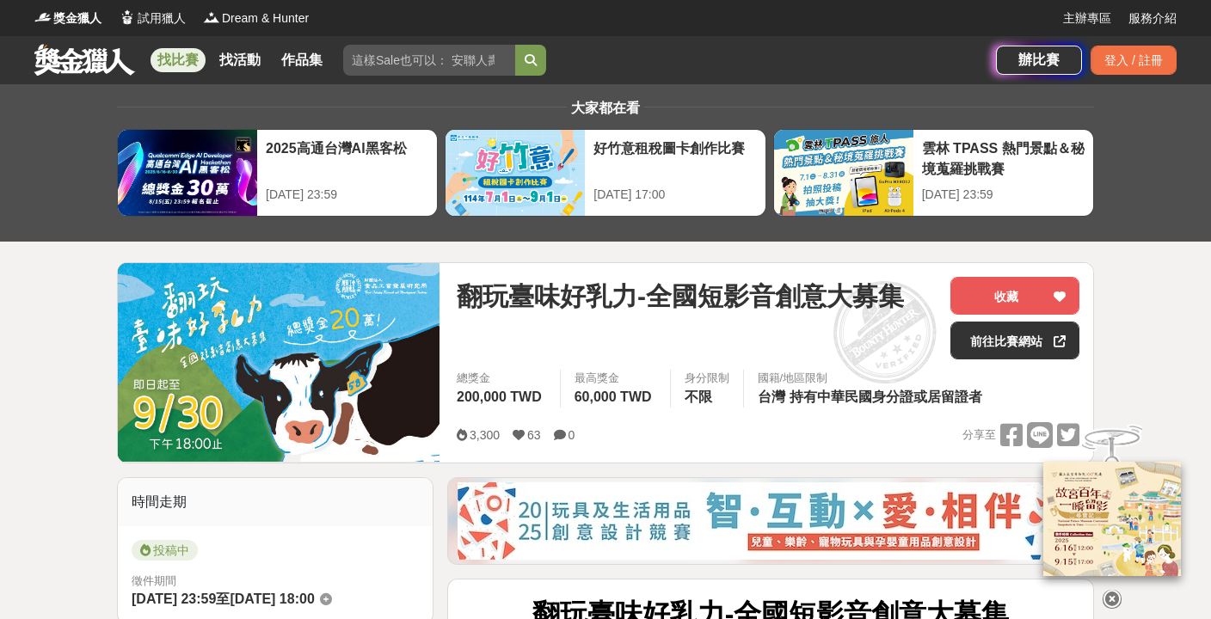
click at [108, 70] on link at bounding box center [85, 59] width 104 height 33
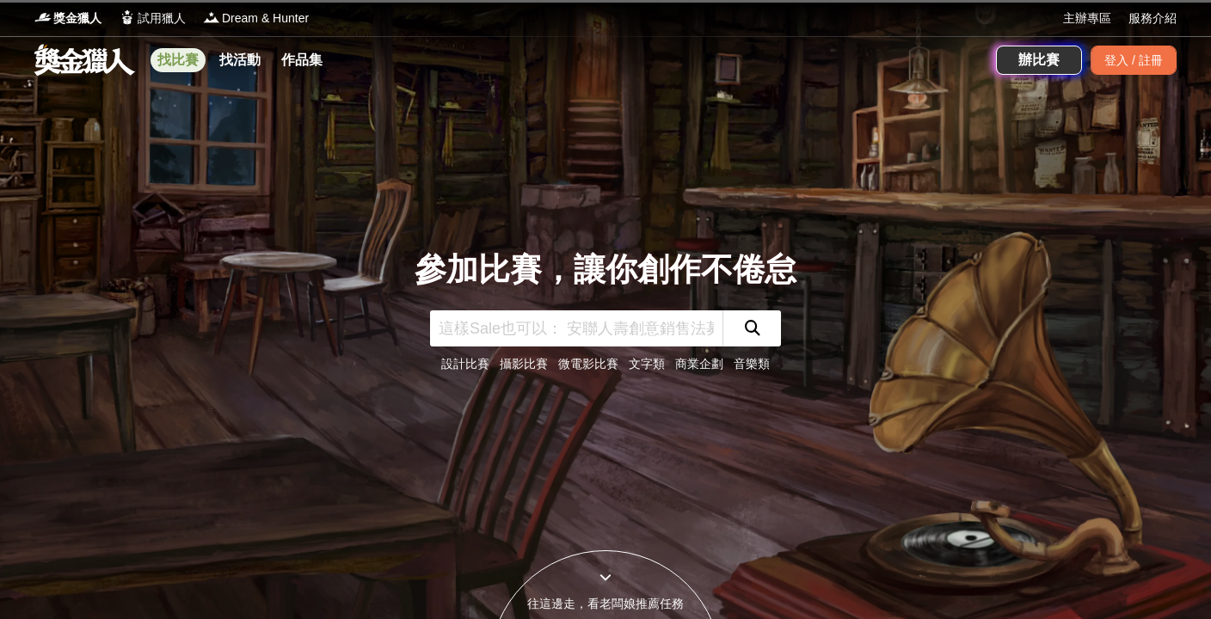
click at [175, 58] on link "找比賽" at bounding box center [178, 60] width 55 height 24
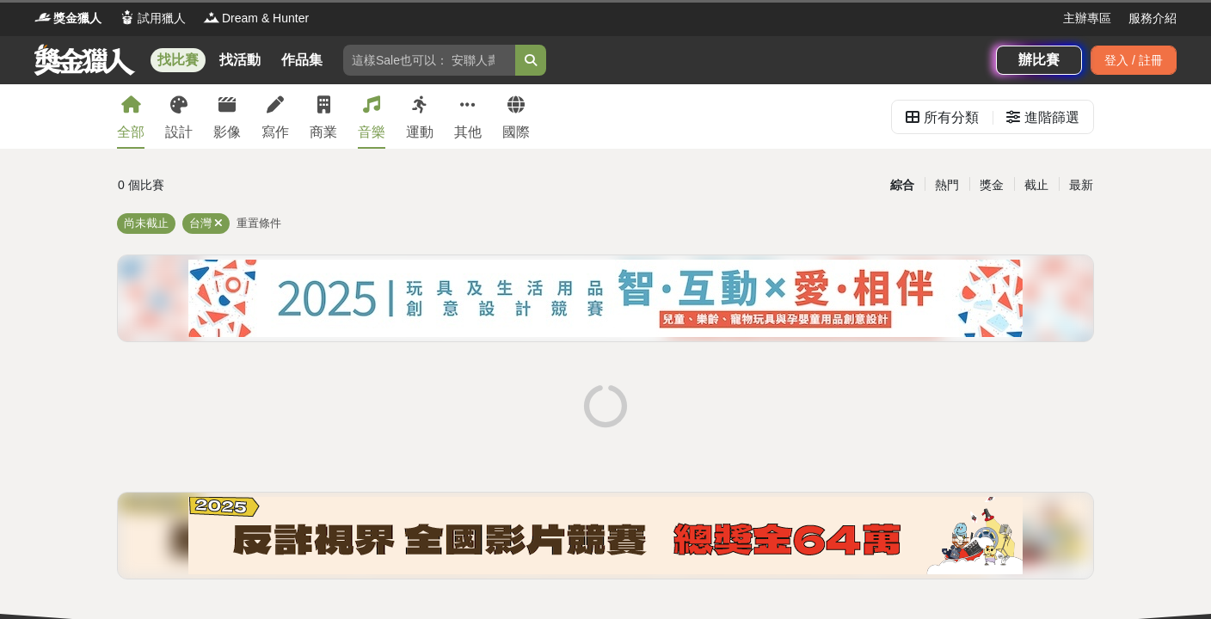
click at [365, 126] on div "音樂" at bounding box center [372, 132] width 28 height 21
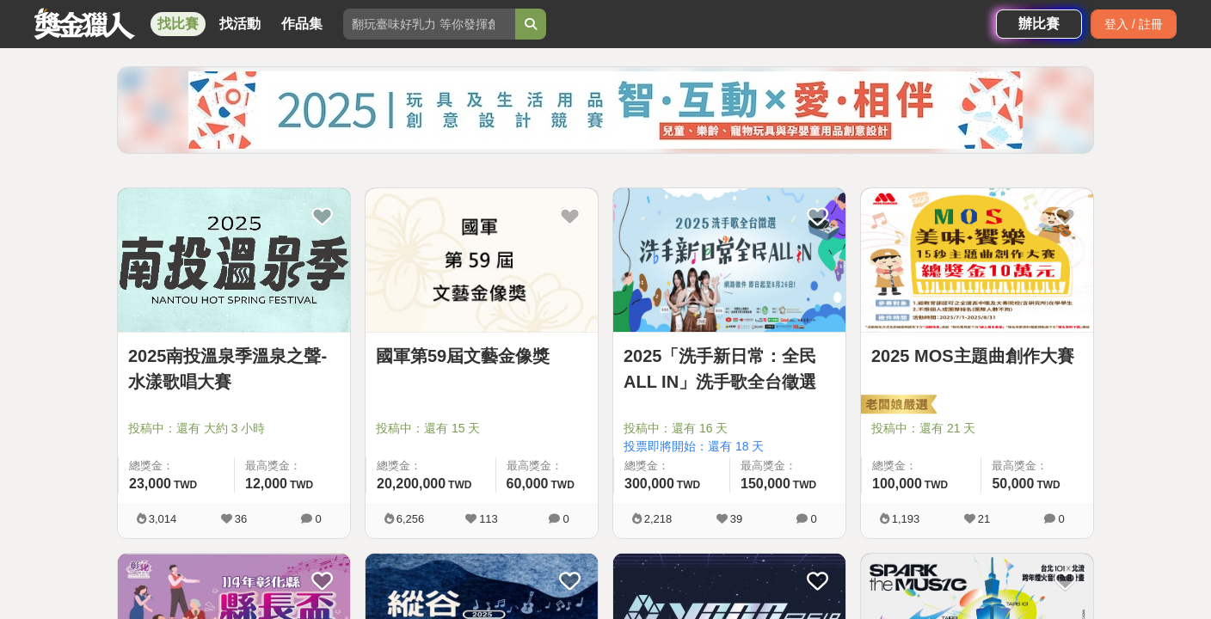
scroll to position [189, 0]
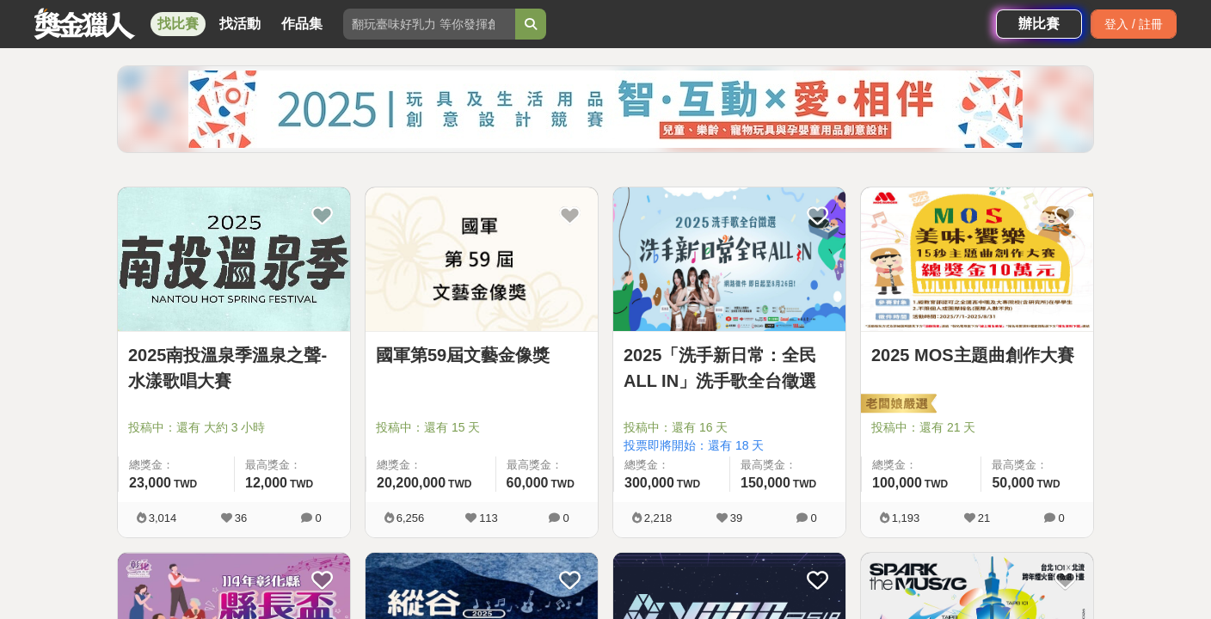
click at [282, 354] on link "2025南投溫泉季溫泉之聲-水漾歌唱大賽" at bounding box center [234, 368] width 212 height 52
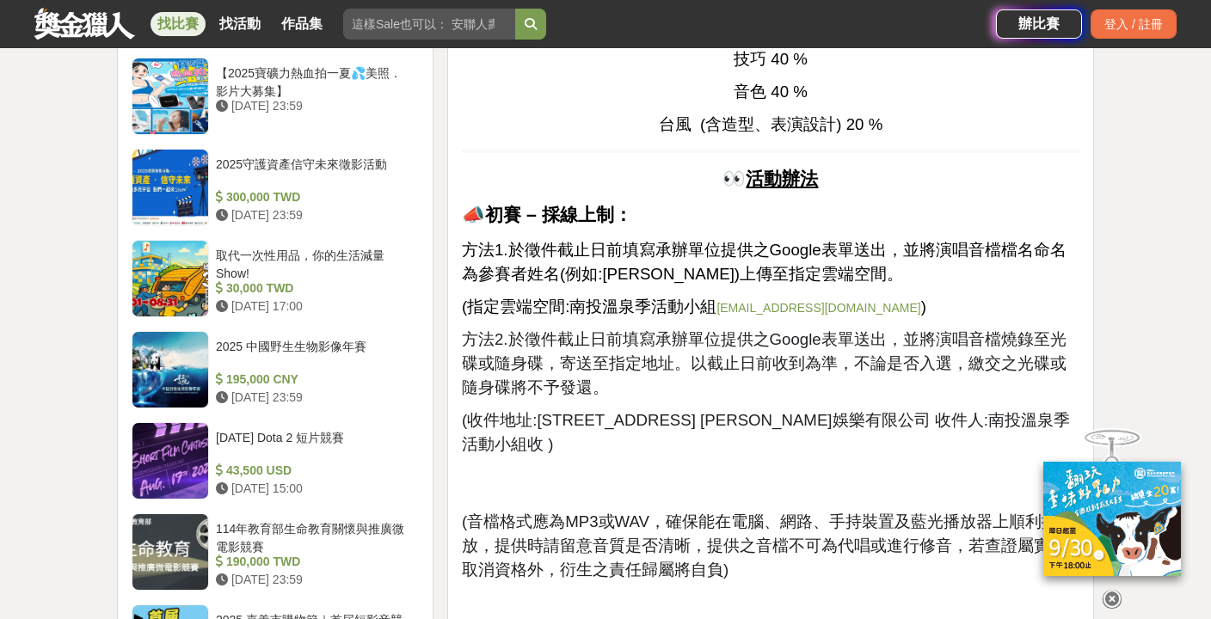
scroll to position [1881, 0]
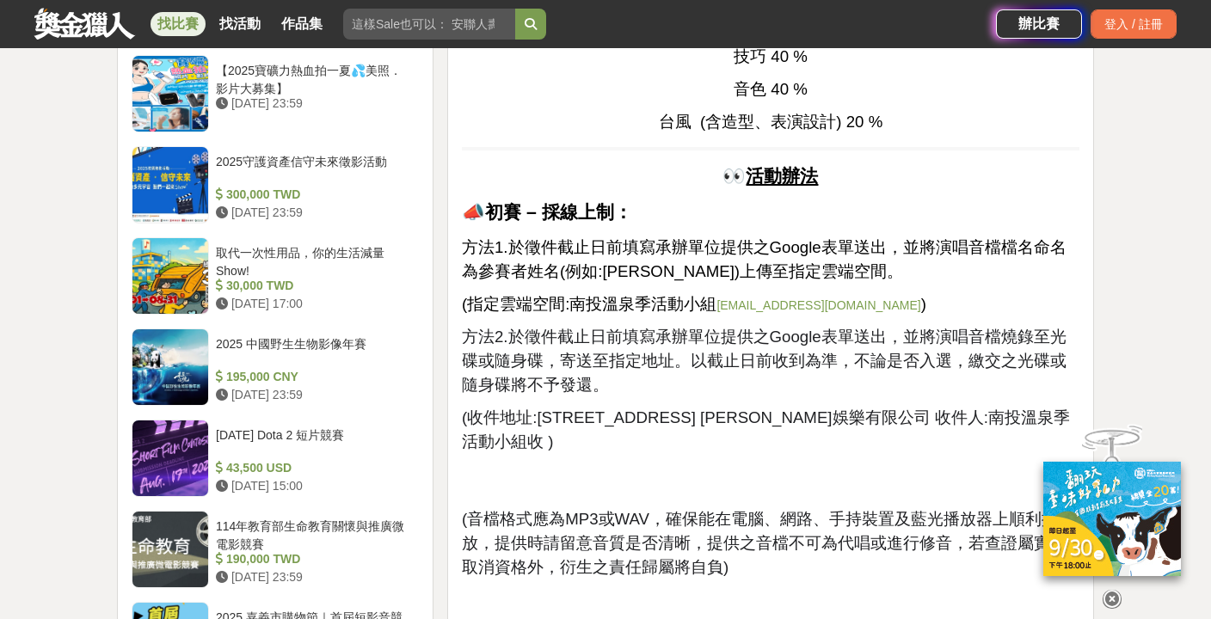
click at [786, 299] on link "nantouhotspringfestival@gmail.com" at bounding box center [819, 306] width 204 height 14
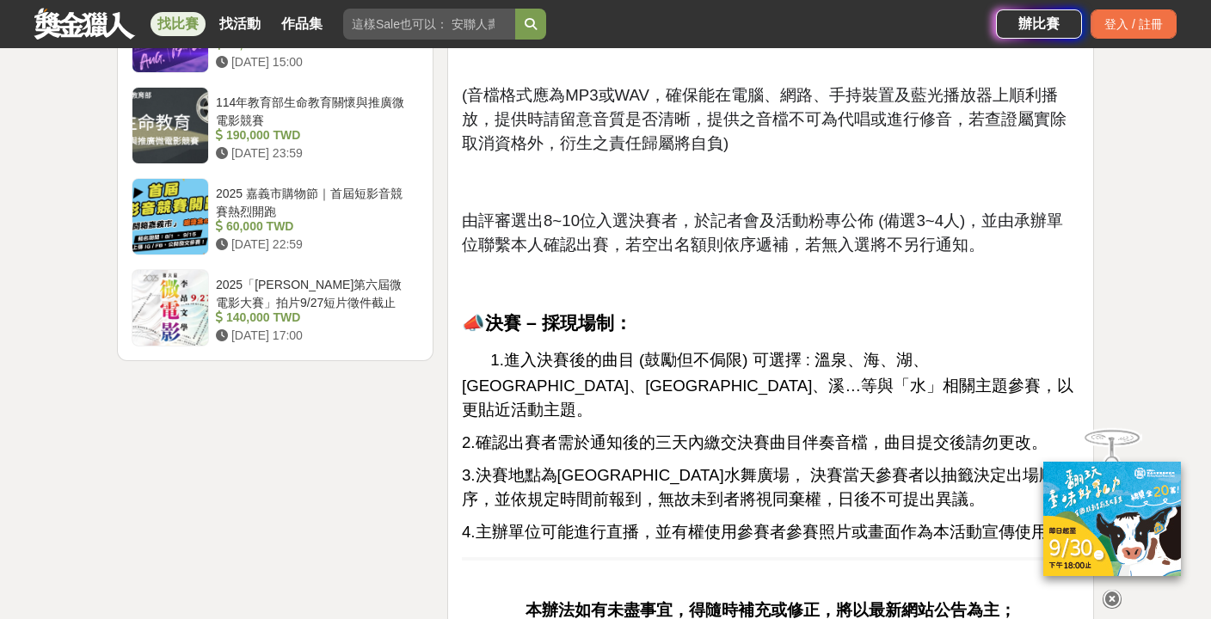
scroll to position [2309, 0]
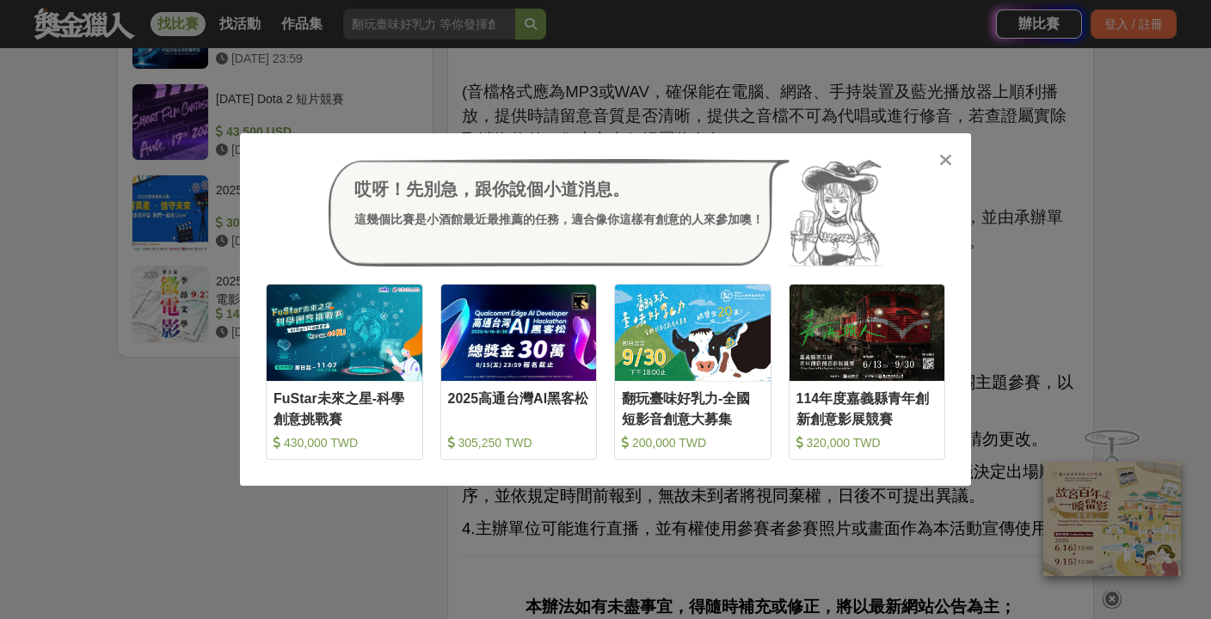
click at [950, 161] on icon at bounding box center [945, 159] width 13 height 17
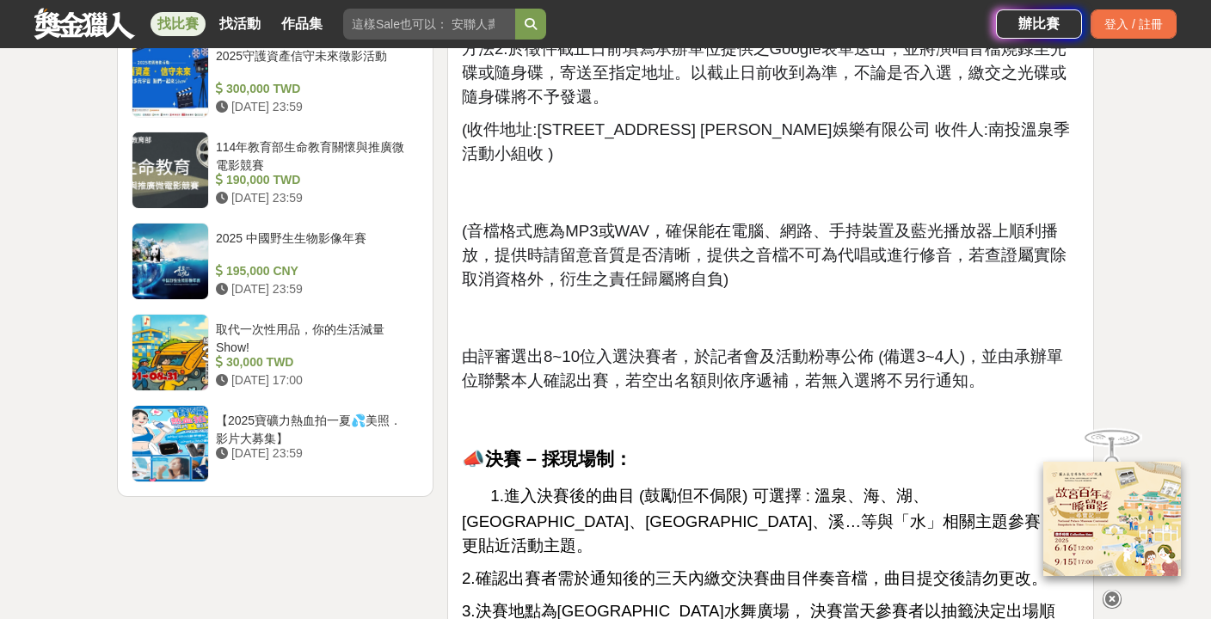
scroll to position [2150, 0]
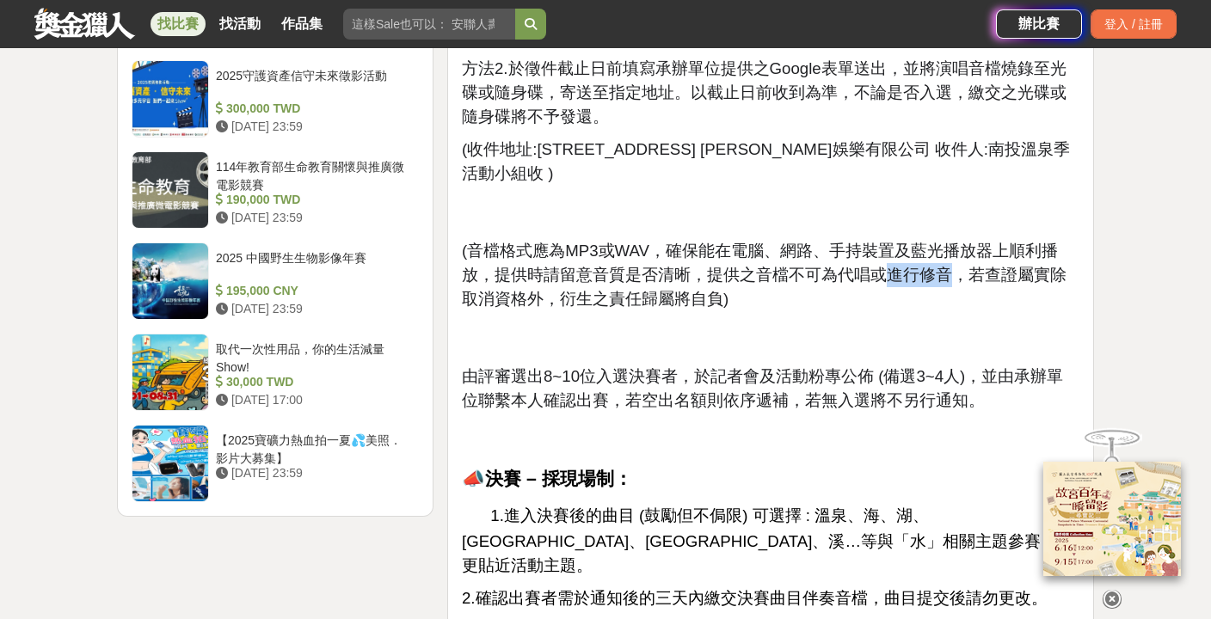
drag, startPoint x: 852, startPoint y: 277, endPoint x: 911, endPoint y: 274, distance: 59.4
click at [911, 274] on span "(音檔格式應為MP3或WAV，確保能在電腦、網路、手持裝置及藍光播放器上順利播放，提供時請留意音質是否清晰，提供之音檔不可為代唱或進行修音，若查證屬實除取消資…" at bounding box center [764, 275] width 605 height 66
click at [771, 352] on p at bounding box center [771, 338] width 618 height 36
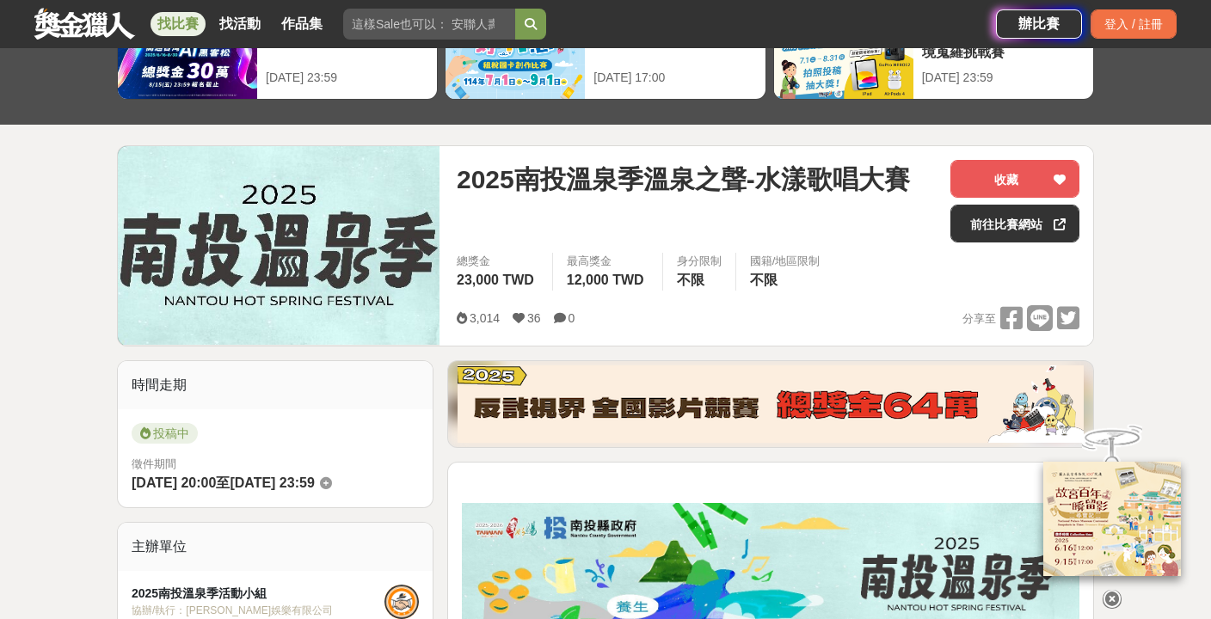
scroll to position [116, 0]
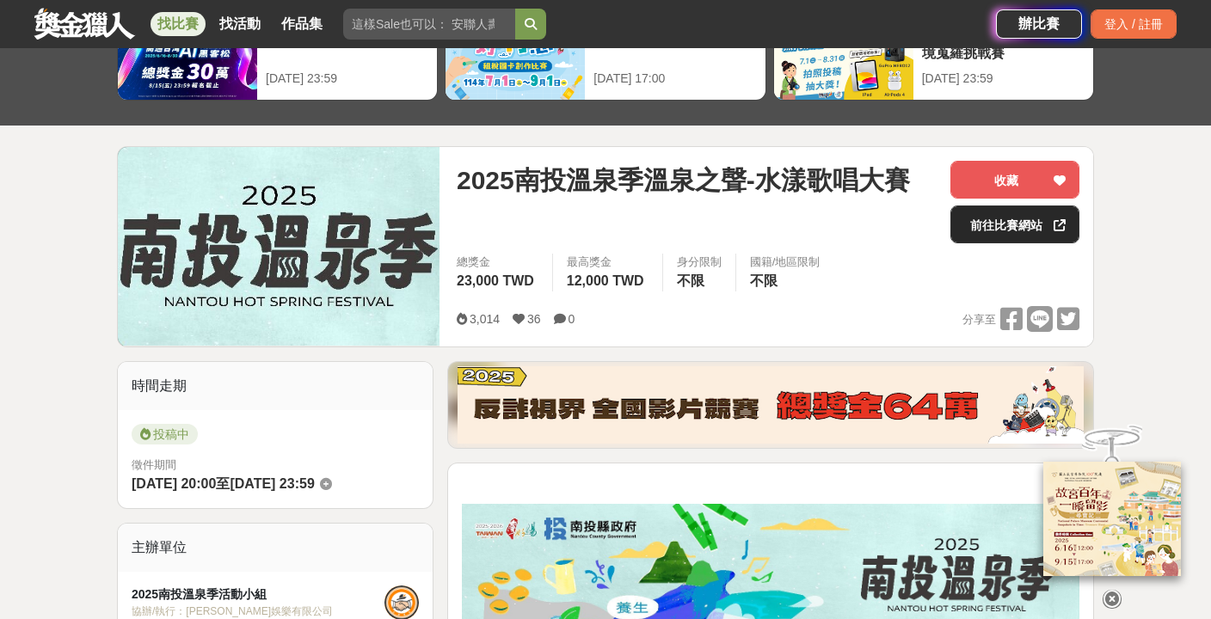
click at [1001, 229] on link "前往比賽網站" at bounding box center [1015, 225] width 129 height 38
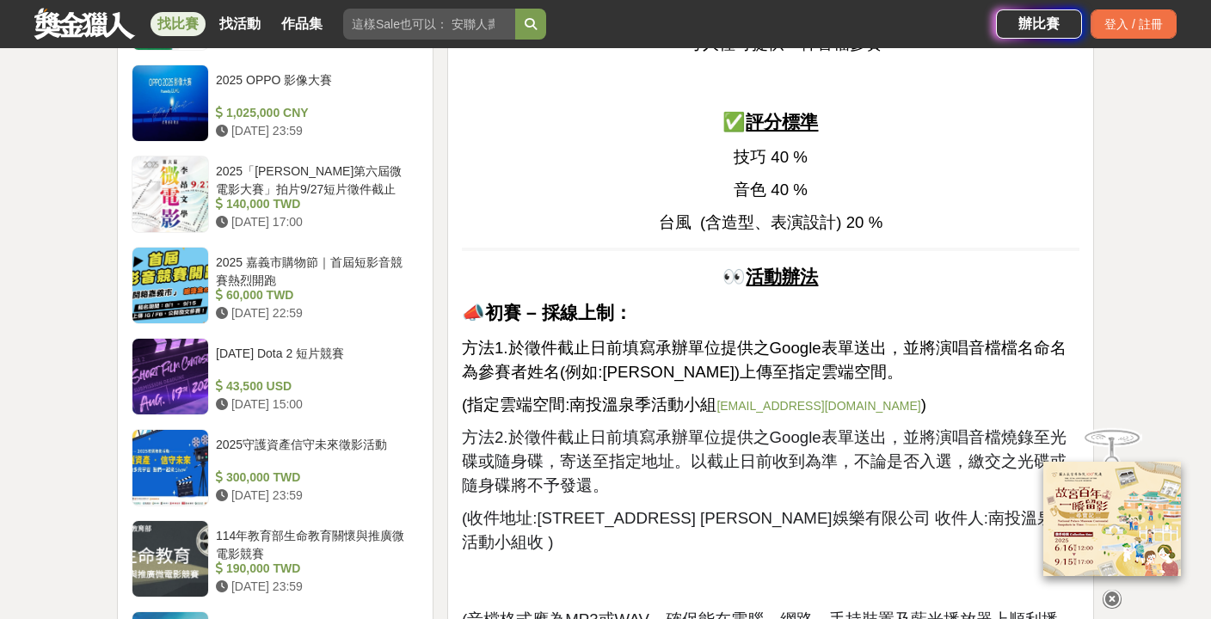
scroll to position [1762, 0]
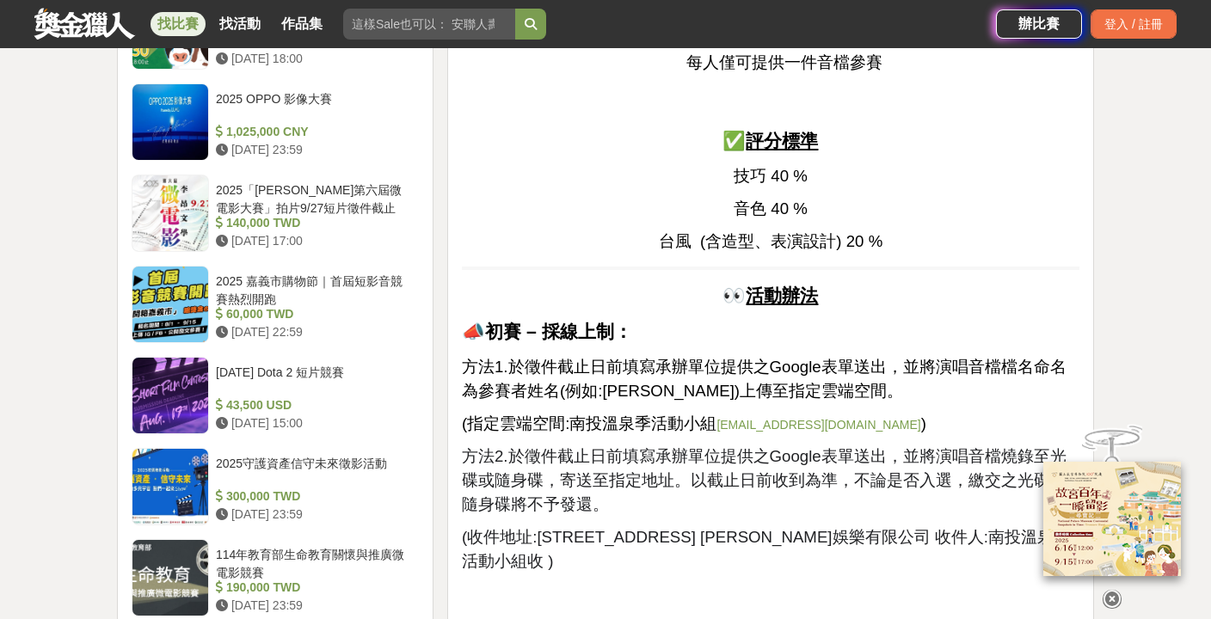
click at [785, 424] on link "nantouhotspringfestival@gmail.com" at bounding box center [819, 425] width 204 height 14
click at [809, 418] on link "nantouhotspringfestival@gmail.com" at bounding box center [819, 425] width 204 height 14
click at [902, 223] on div "好山🖼️~好水💦~好聲音🎶~ 我們正在尋找的溫泉之聲🎤 可能就是你🕶️! 獎項 冠軍-1萬元+獎狀一份，還有機會受邀2026南投燈會舞台演出 亞軍-6仟元+獎…" at bounding box center [771, 86] width 618 height 2508
click at [717, 421] on span "南投溫泉季活動小組" at bounding box center [642, 424] width 147 height 18
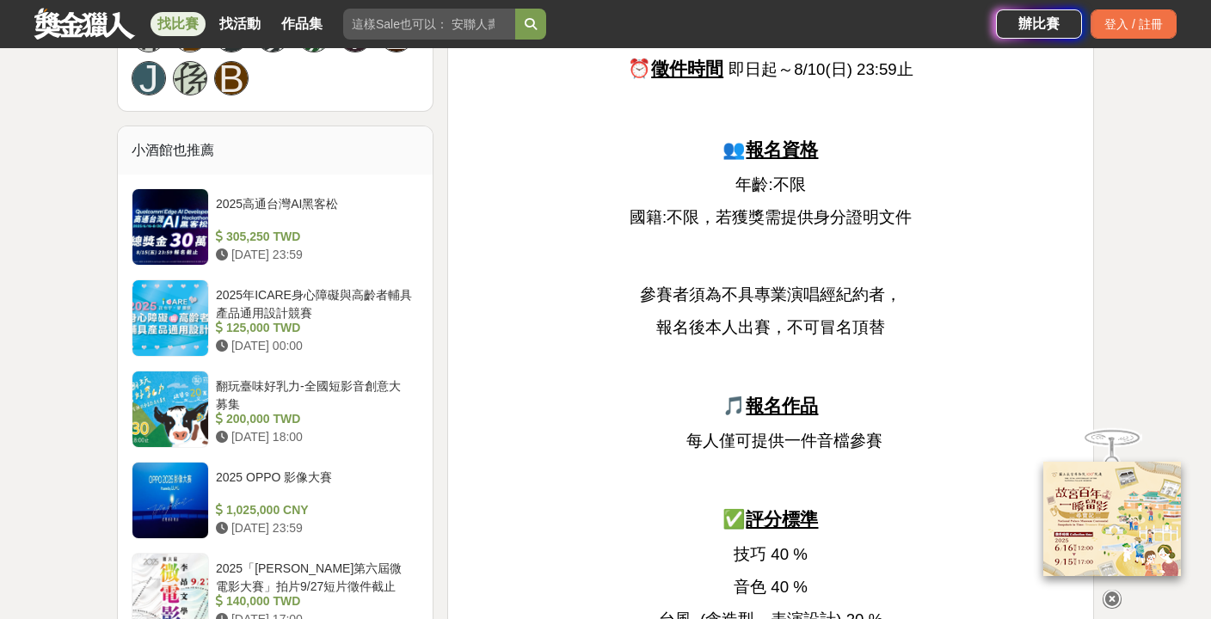
scroll to position [1380, 0]
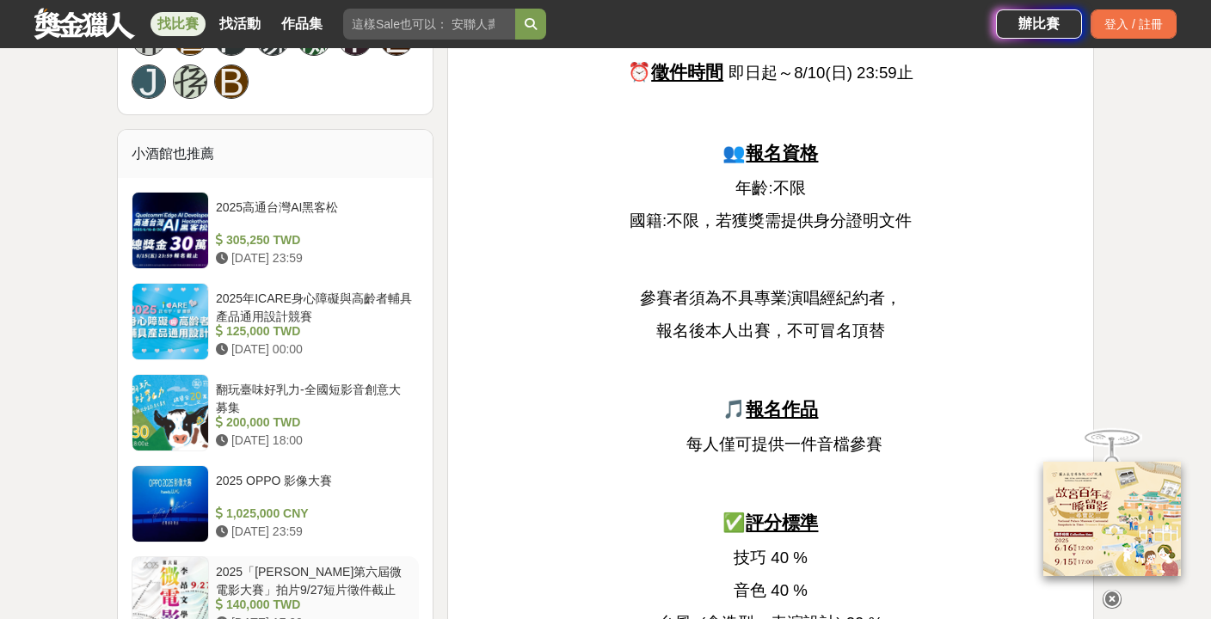
click at [289, 568] on div "2025「李昂文學第六屆微電影大賽」拍片9/27短片徵件截止" at bounding box center [314, 579] width 196 height 33
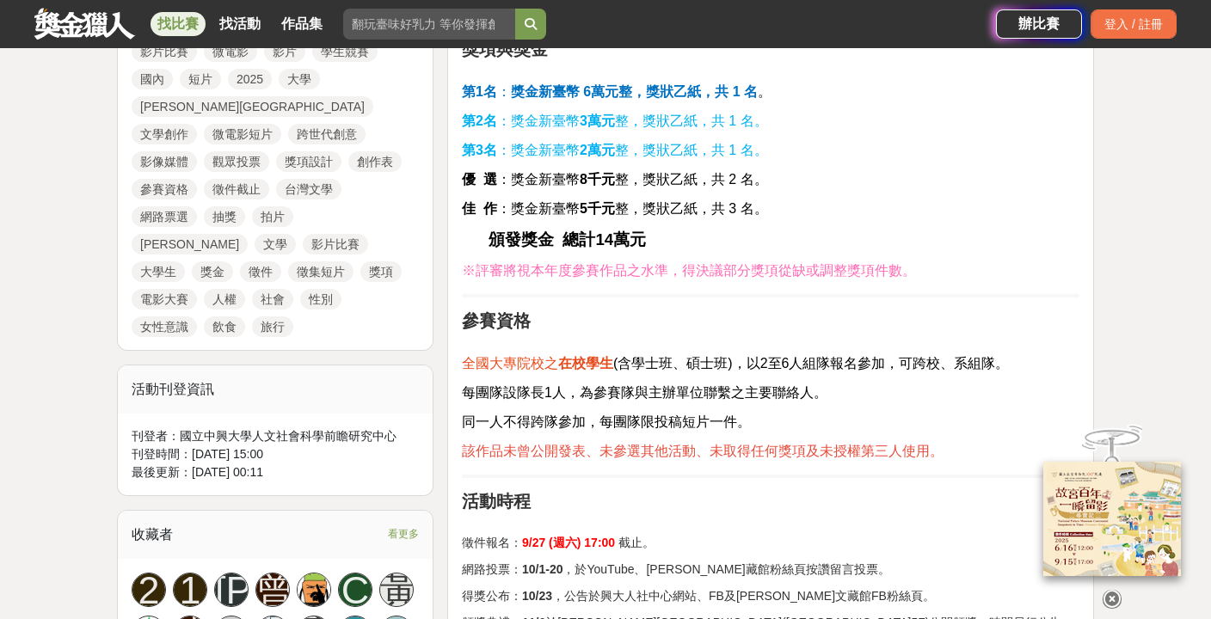
scroll to position [871, 0]
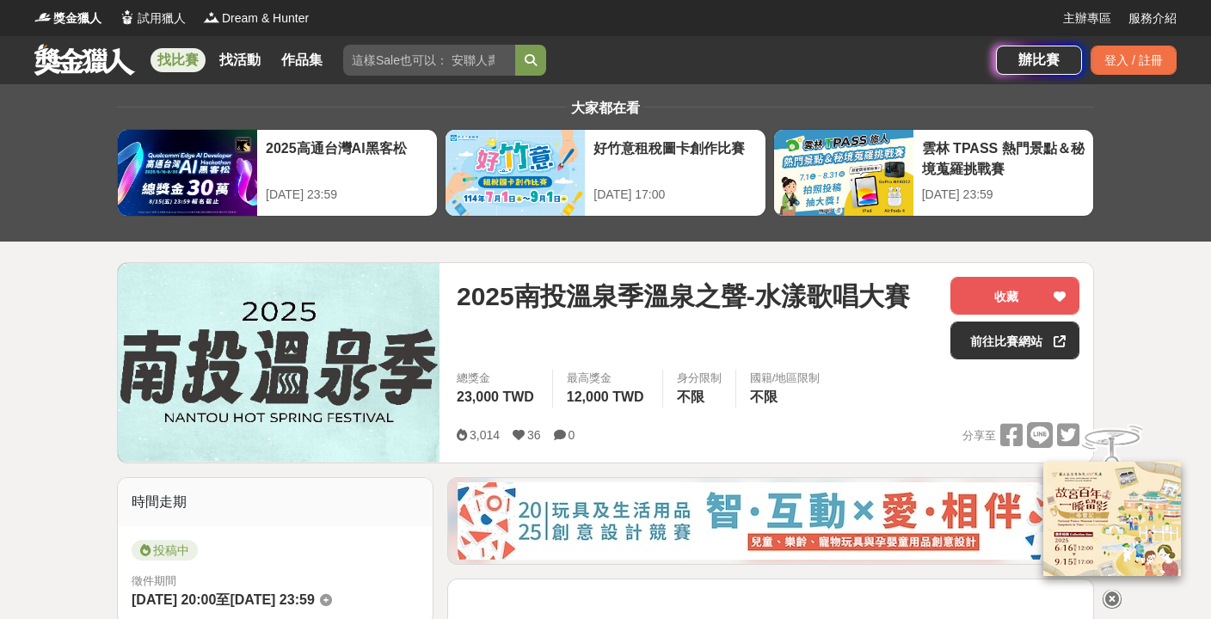
click at [182, 58] on link "找比賽" at bounding box center [178, 60] width 55 height 24
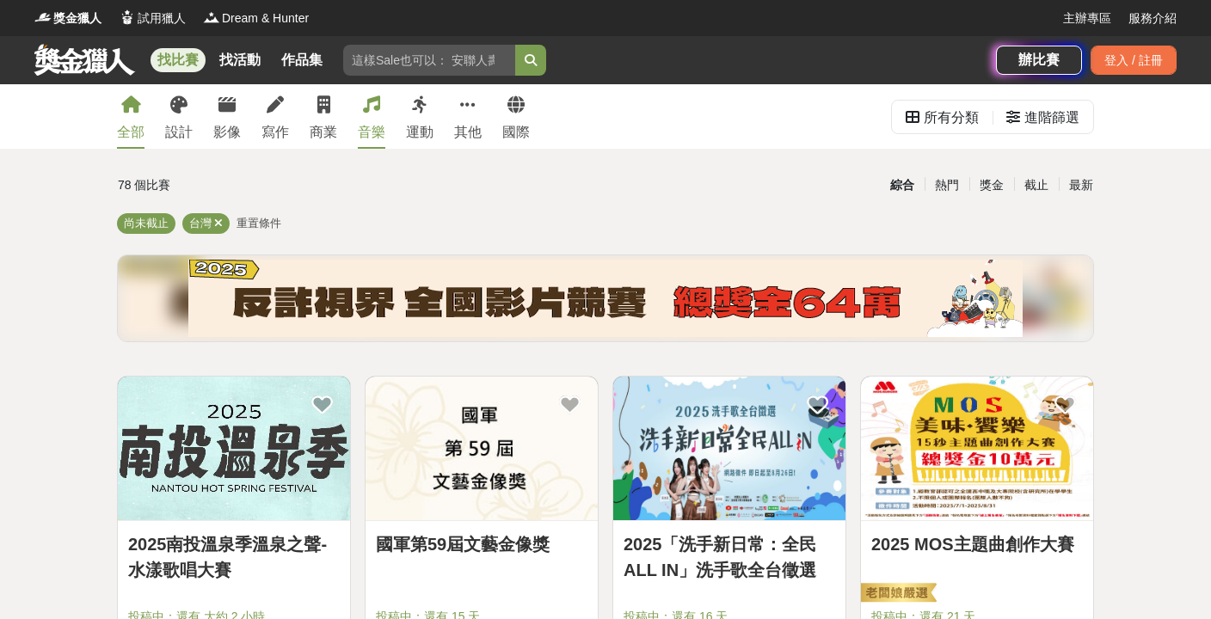
click at [380, 109] on link "音樂" at bounding box center [372, 116] width 28 height 65
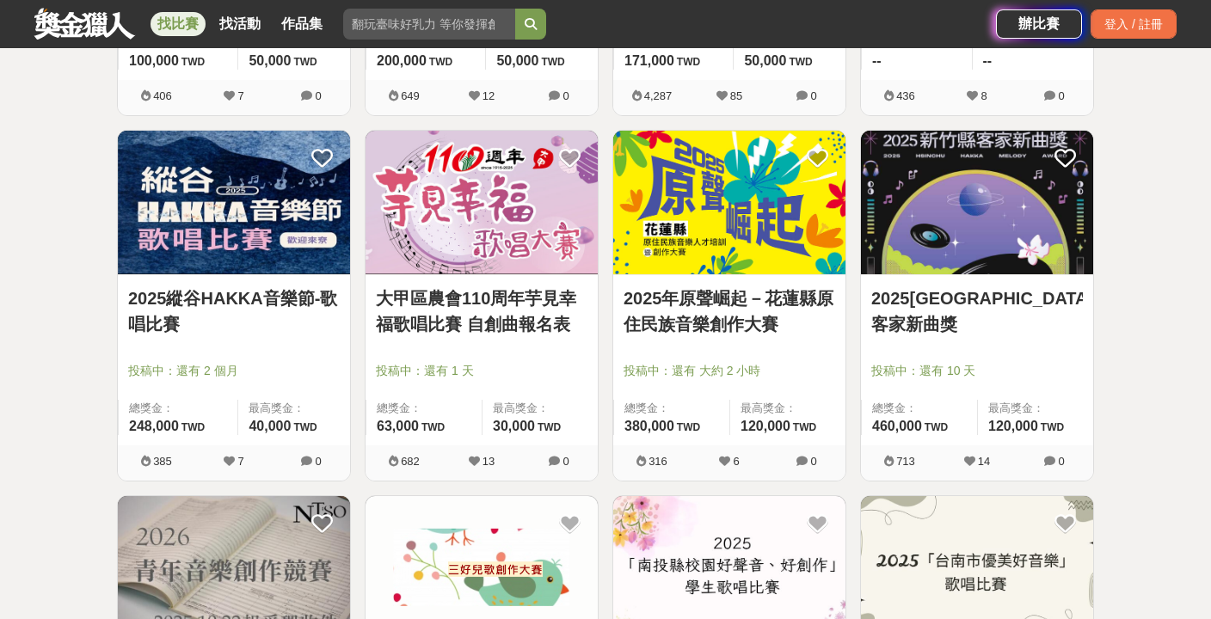
scroll to position [1363, 0]
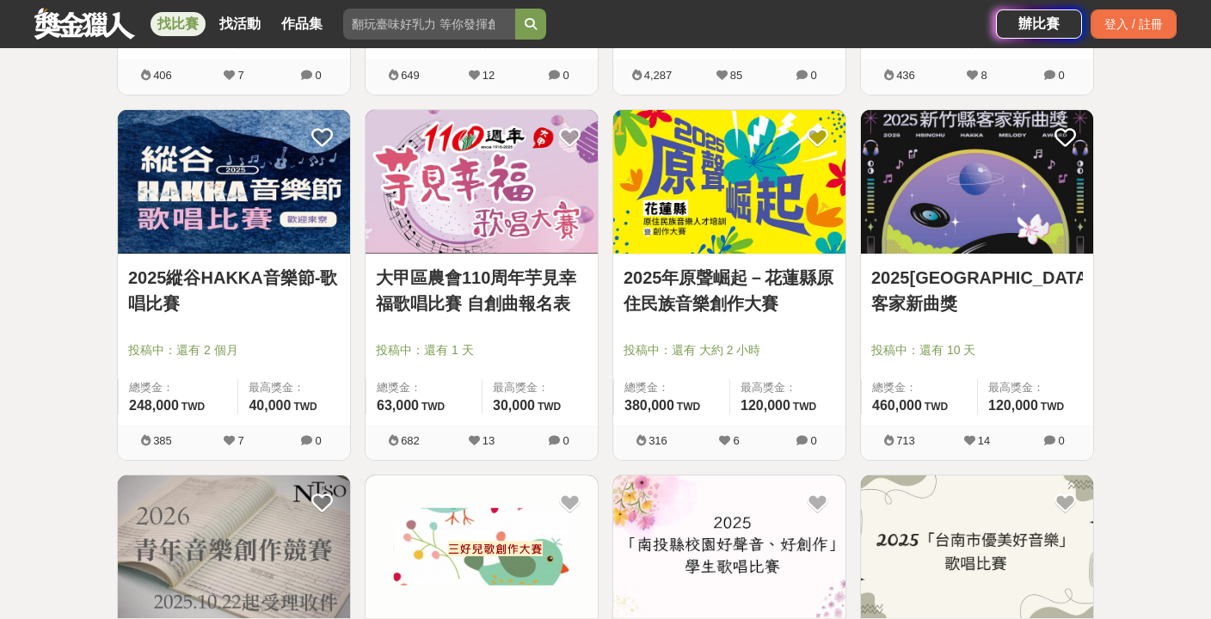
click at [514, 290] on link "大甲區農會110周年芋見幸福歌唱比賽 自創曲報名表" at bounding box center [482, 291] width 212 height 52
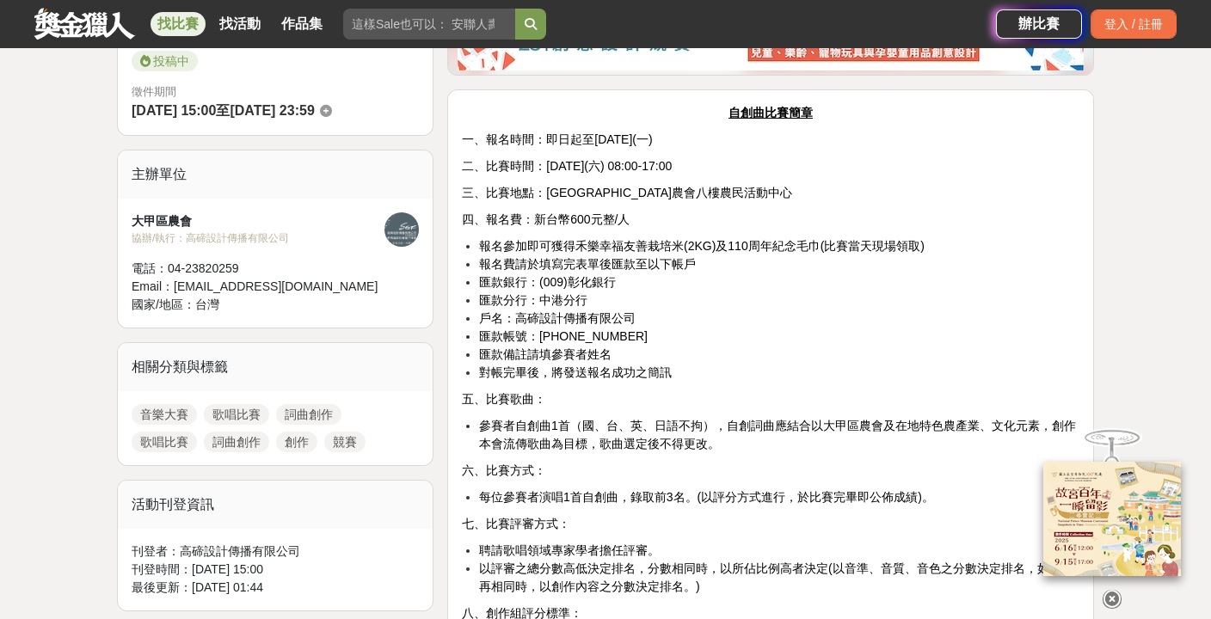
scroll to position [489, 0]
drag, startPoint x: 514, startPoint y: 290, endPoint x: 495, endPoint y: 299, distance: 20.8
click at [495, 299] on span "匯款分行：中港分行" at bounding box center [533, 300] width 108 height 14
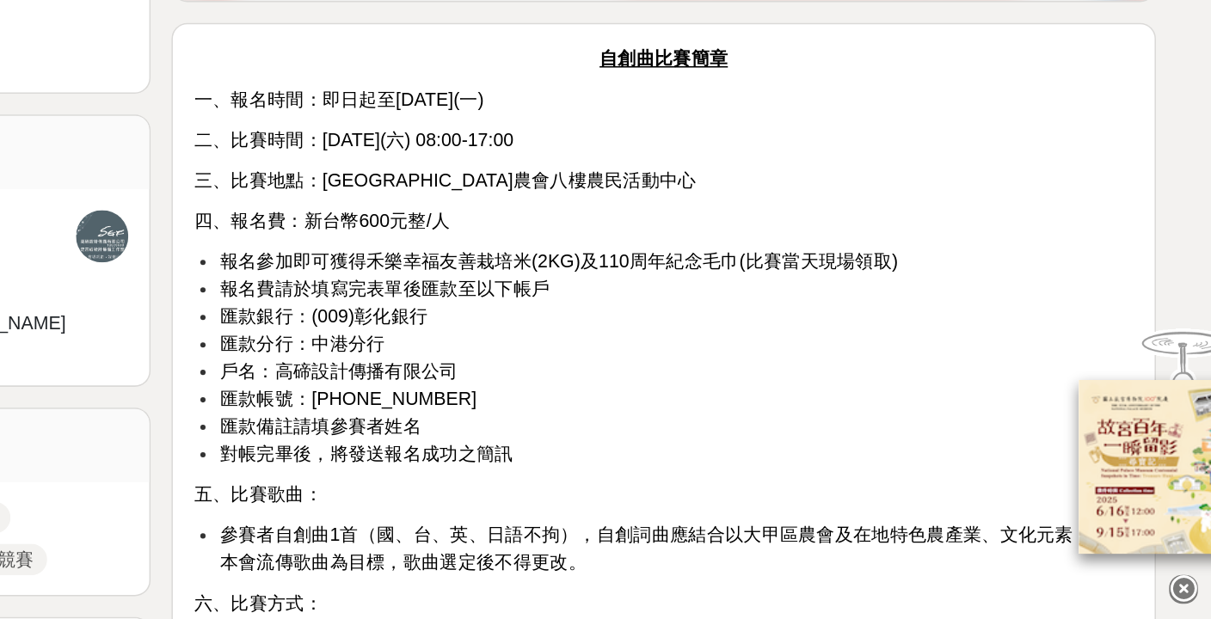
scroll to position [352, 0]
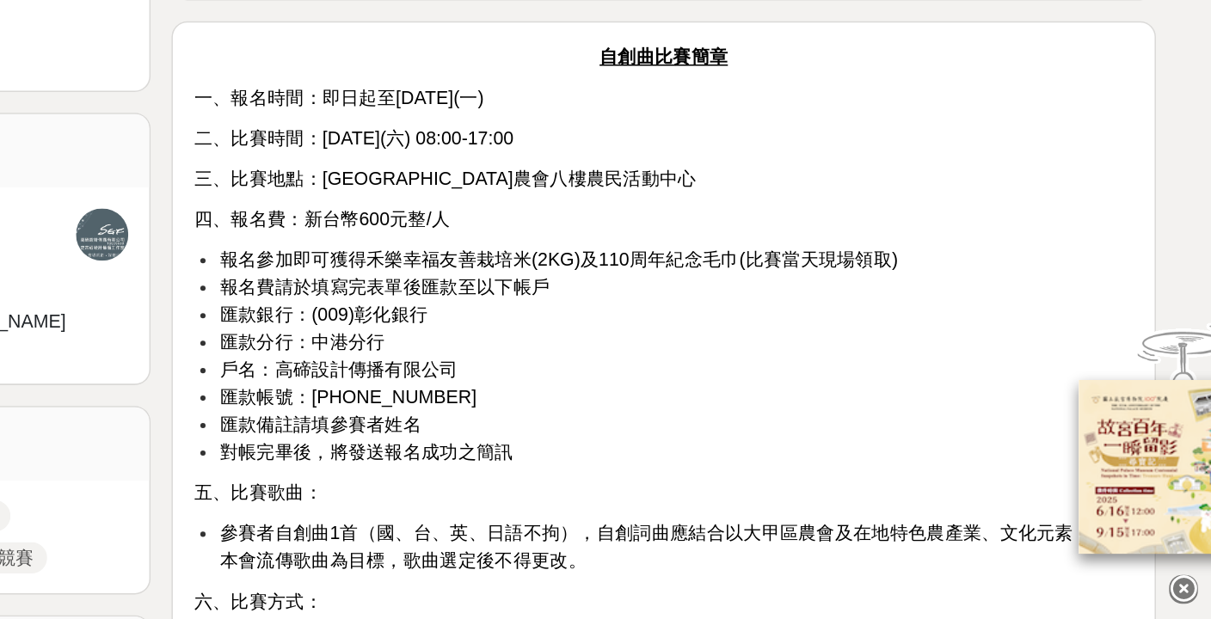
drag, startPoint x: 630, startPoint y: 273, endPoint x: 689, endPoint y: 274, distance: 59.4
click at [652, 274] on span "一、報名時間：即日起至114年8月11日(一)" at bounding box center [557, 276] width 190 height 14
click at [714, 283] on p "一、報名時間：即日起至114年8月11日(一)" at bounding box center [771, 277] width 618 height 18
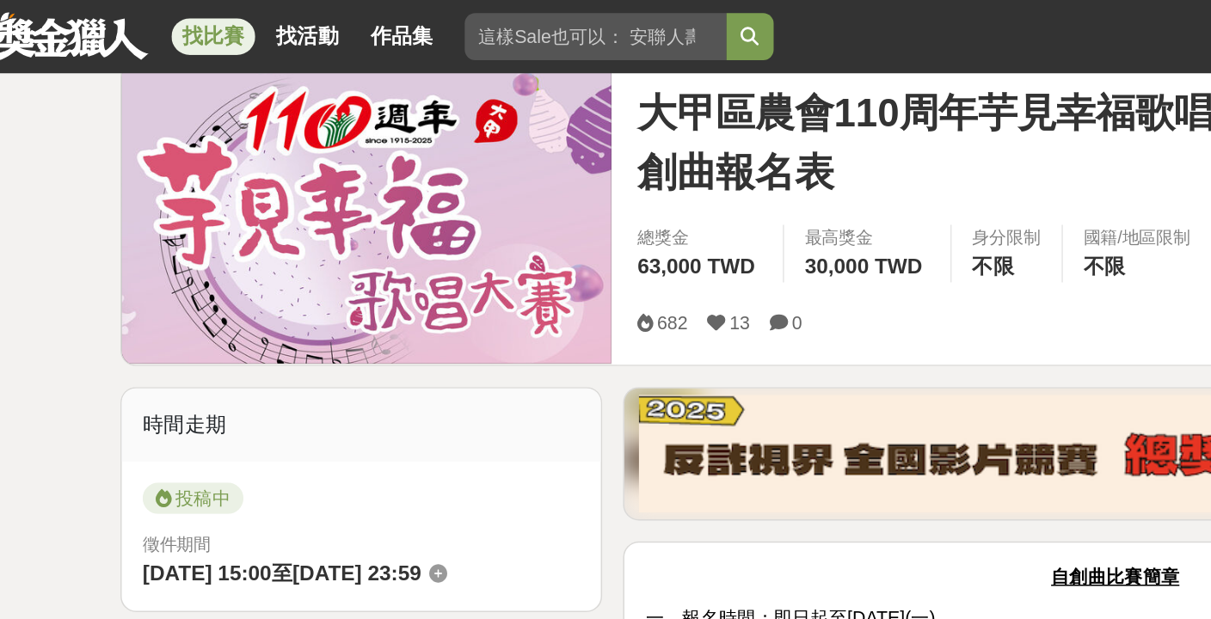
scroll to position [221, 0]
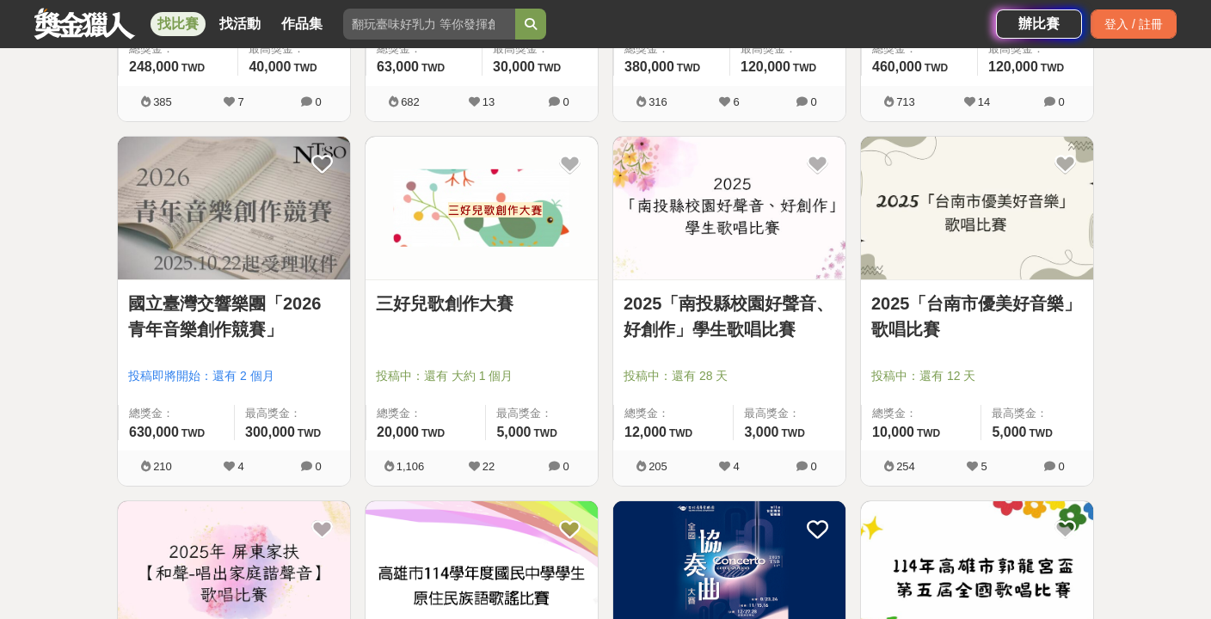
scroll to position [1703, 0]
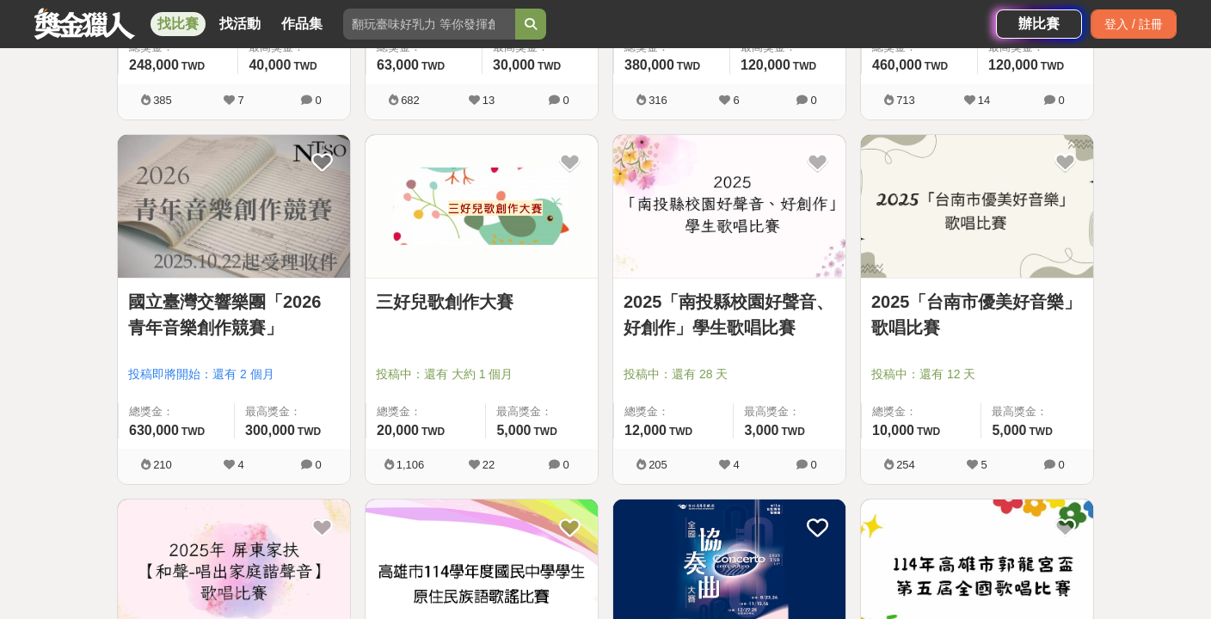
click at [200, 305] on link "國立臺灣交響樂團「2026 青年音樂創作競賽」" at bounding box center [234, 315] width 212 height 52
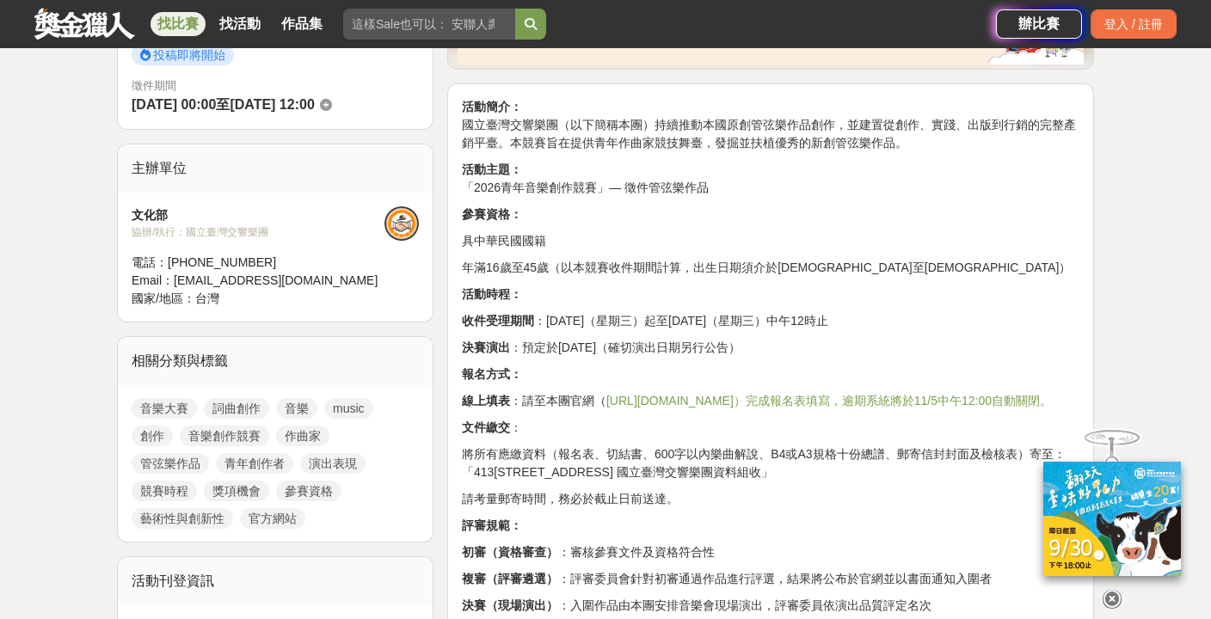
scroll to position [495, 0]
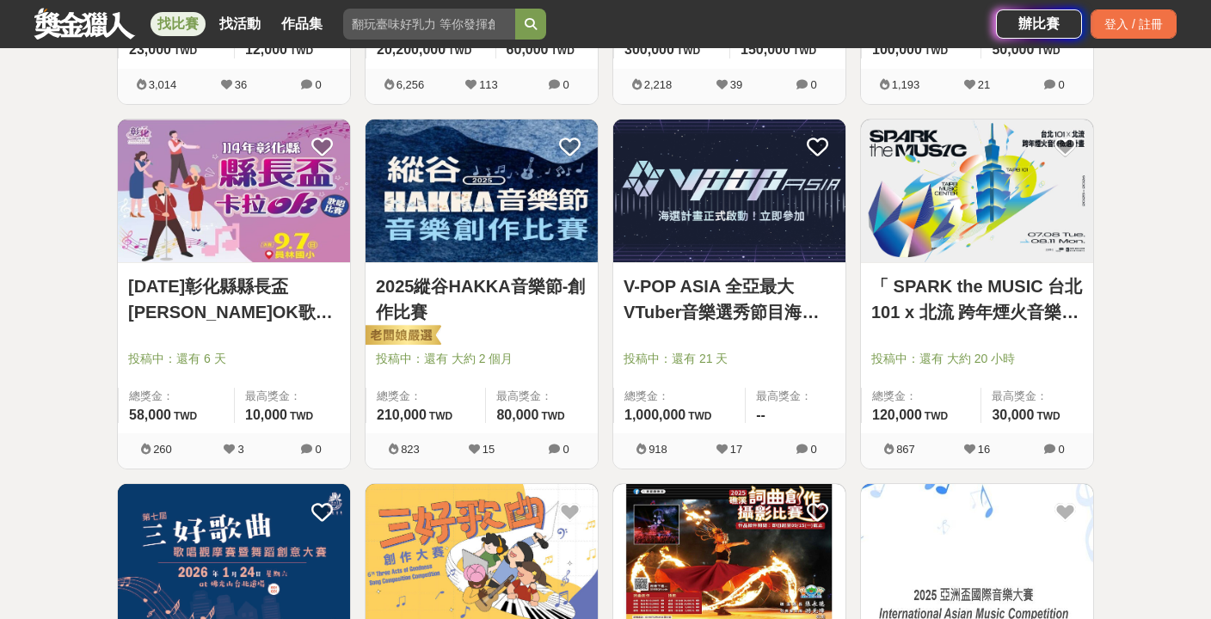
scroll to position [622, 0]
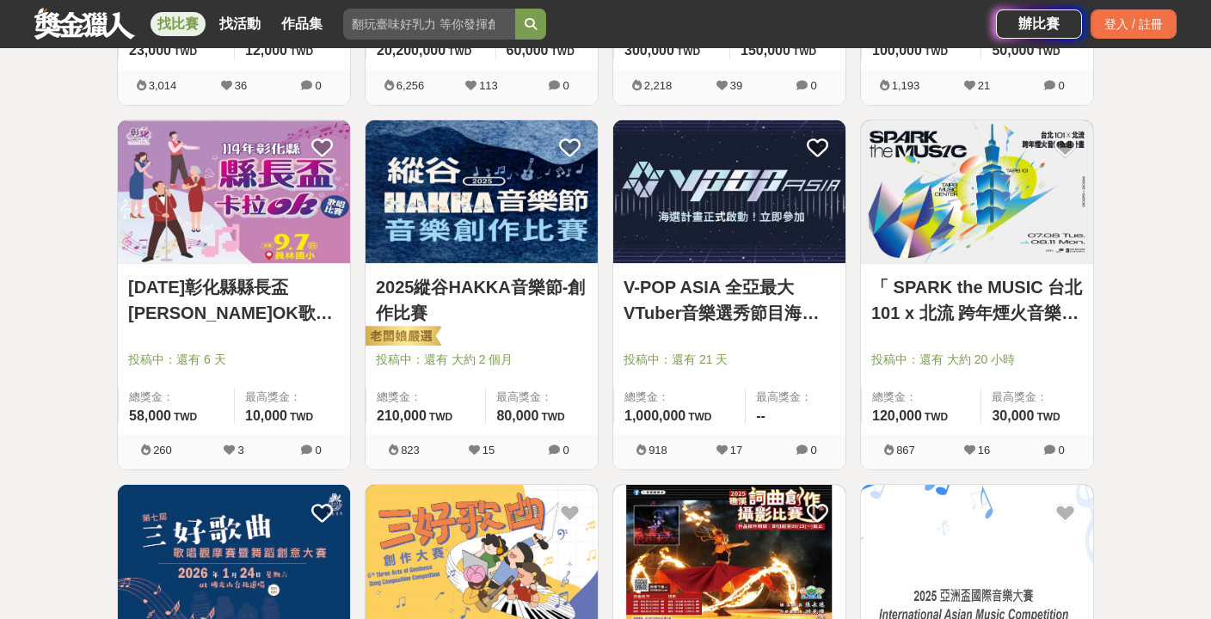
click at [667, 302] on link "V-POP ASIA 全亞最大VTuber音樂選秀節目海選計畫" at bounding box center [730, 300] width 212 height 52
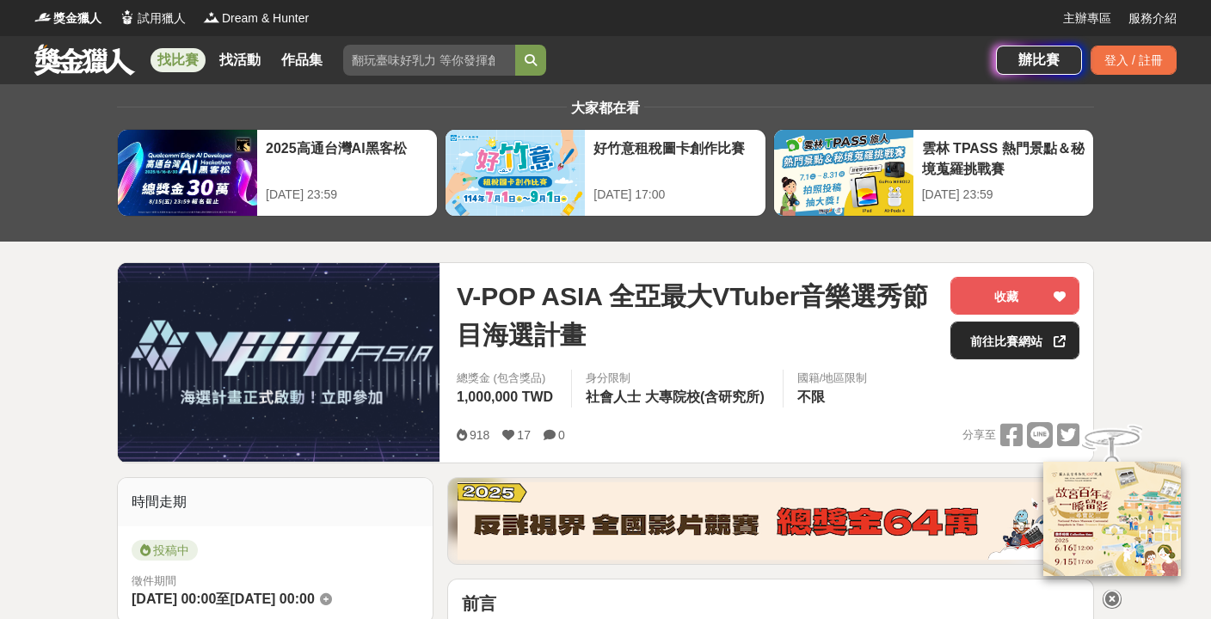
click at [997, 343] on link "前往比賽網站" at bounding box center [1015, 341] width 129 height 38
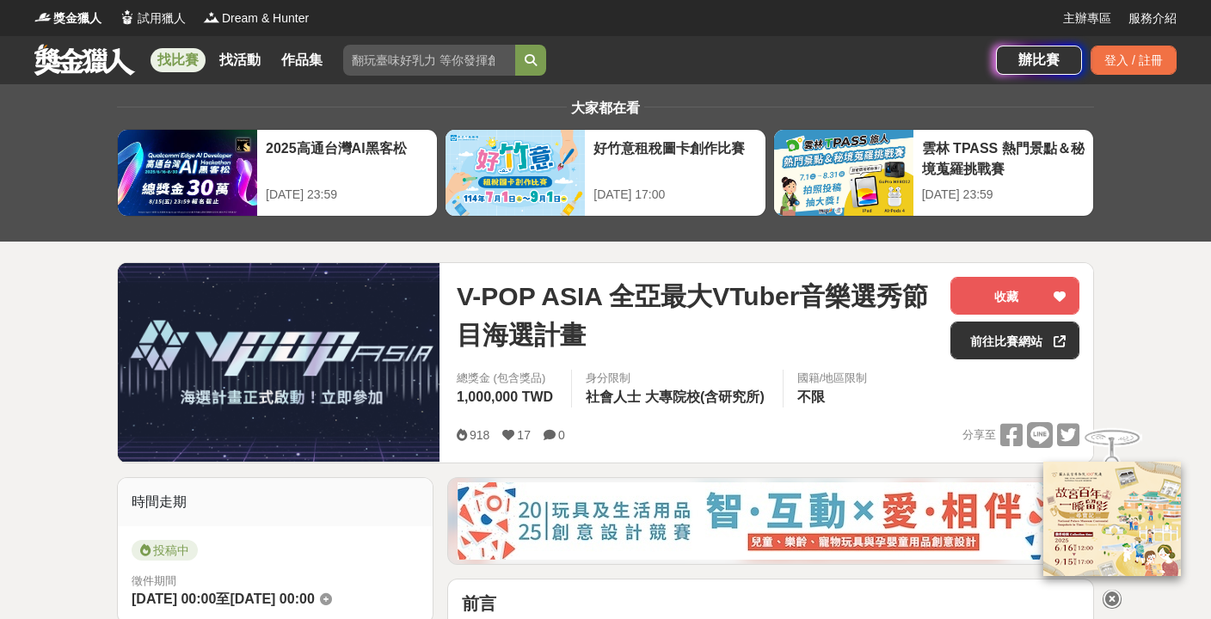
click at [357, 54] on input "search" at bounding box center [429, 60] width 172 height 31
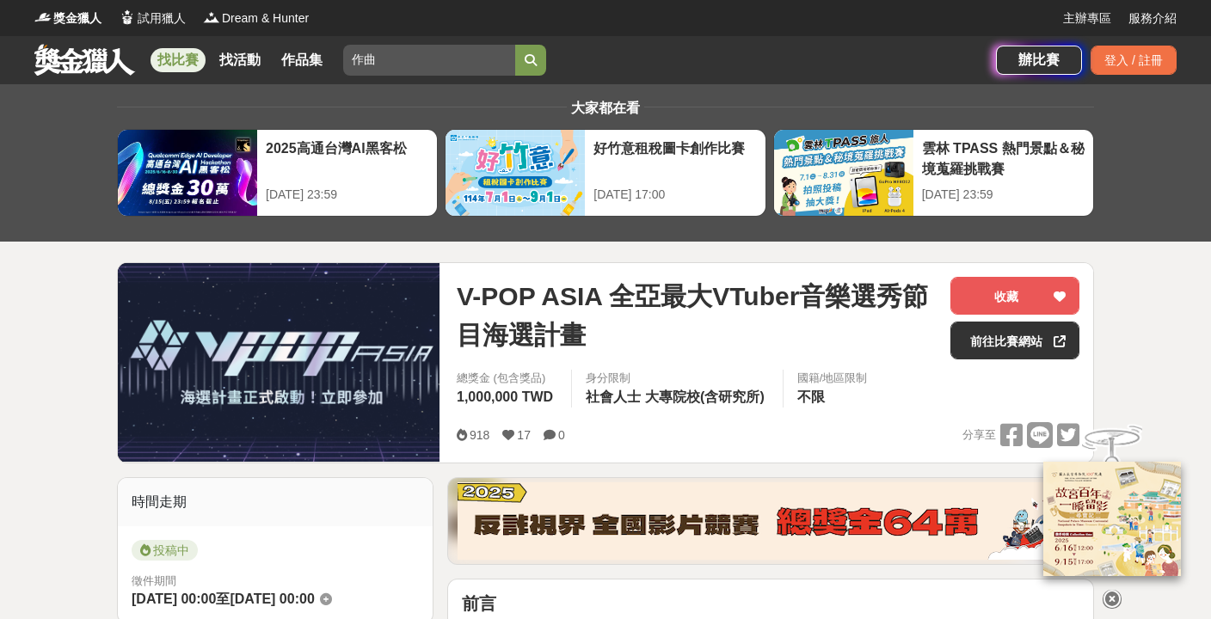
type input "作曲"
click at [515, 45] on button "submit" at bounding box center [530, 60] width 31 height 31
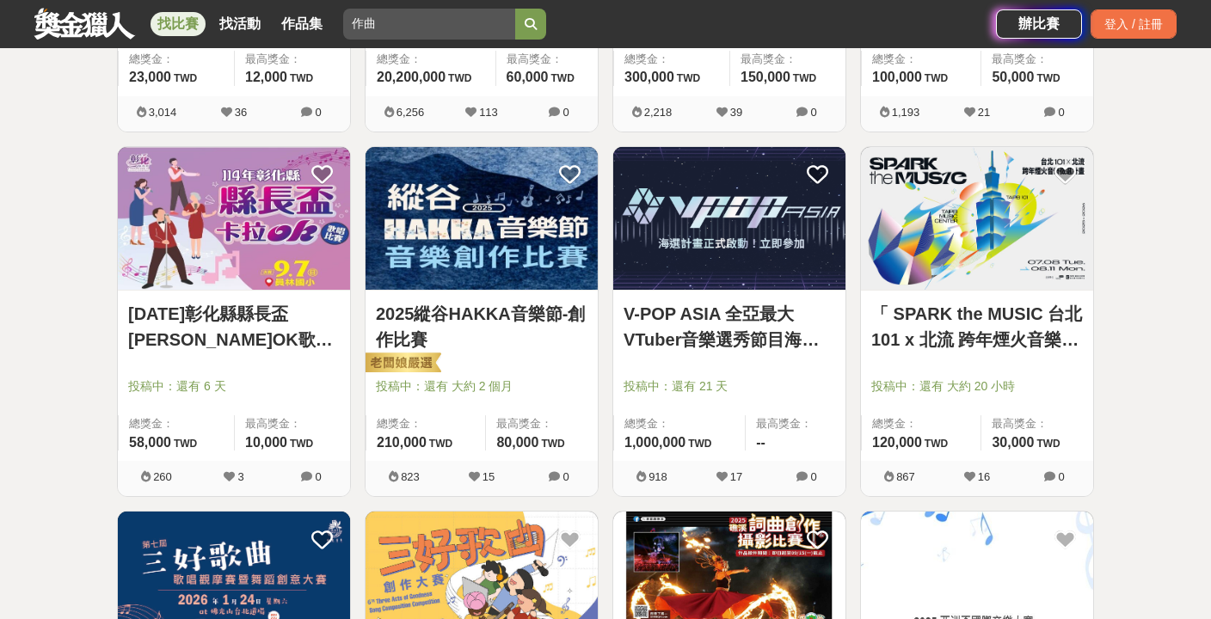
scroll to position [595, 0]
click at [527, 310] on link "2025縱谷HAKKA音樂節-創作比賽" at bounding box center [482, 327] width 212 height 52
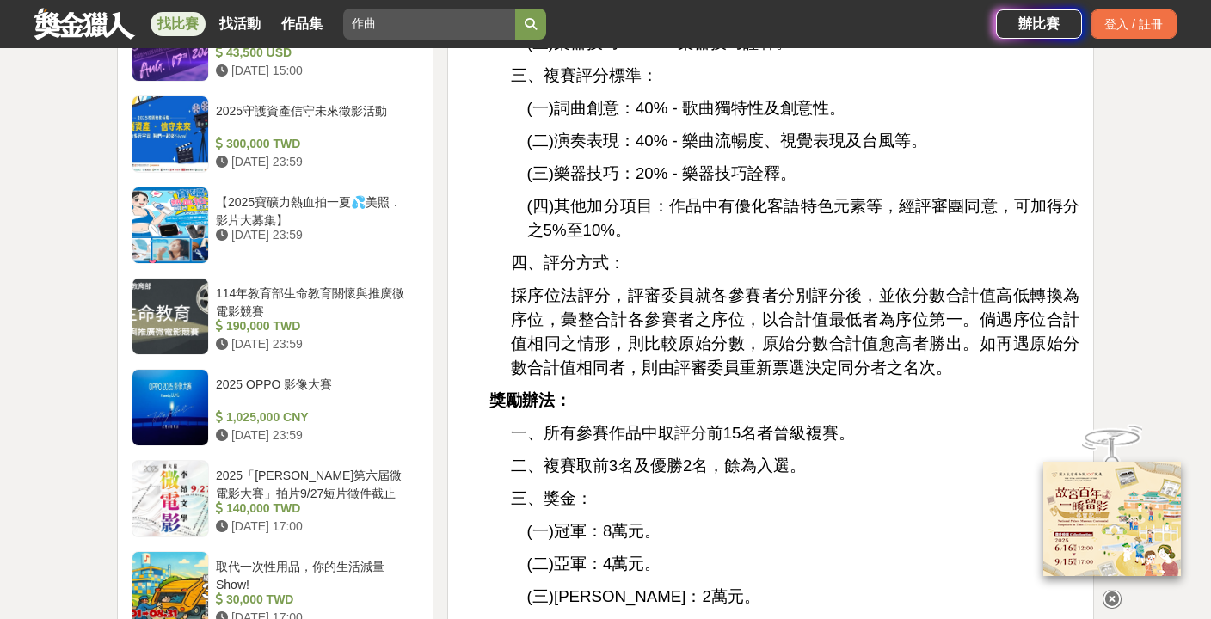
scroll to position [1916, 0]
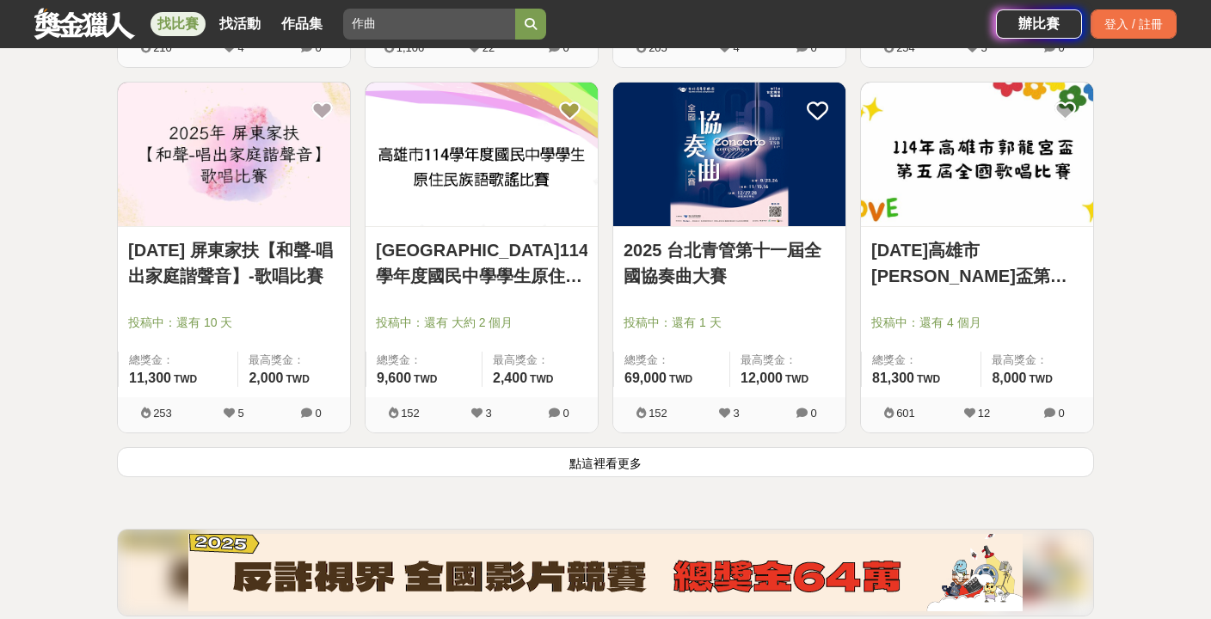
scroll to position [2122, 0]
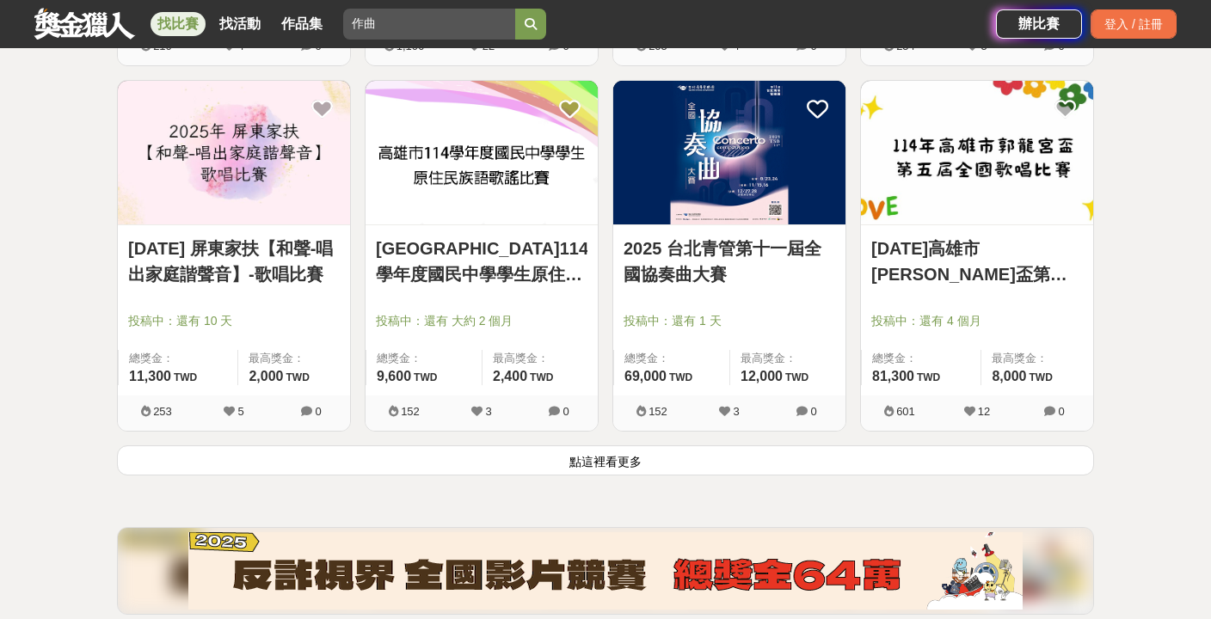
click at [617, 463] on button "點這裡看更多" at bounding box center [605, 461] width 977 height 30
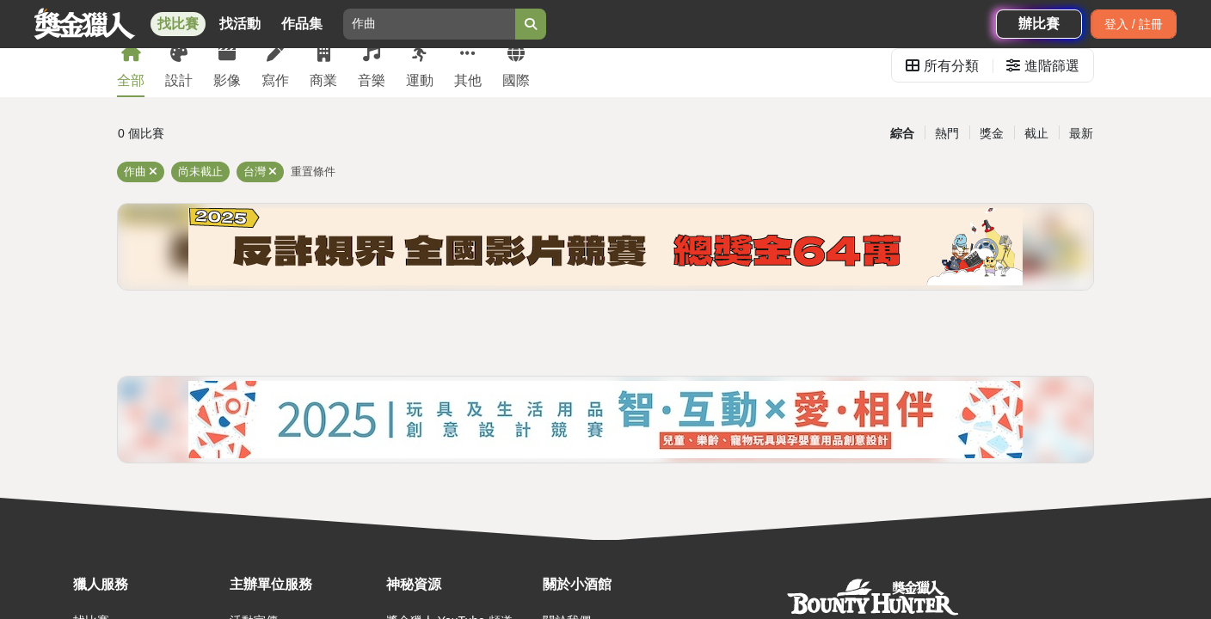
scroll to position [52, 0]
click at [155, 169] on icon at bounding box center [153, 171] width 9 height 11
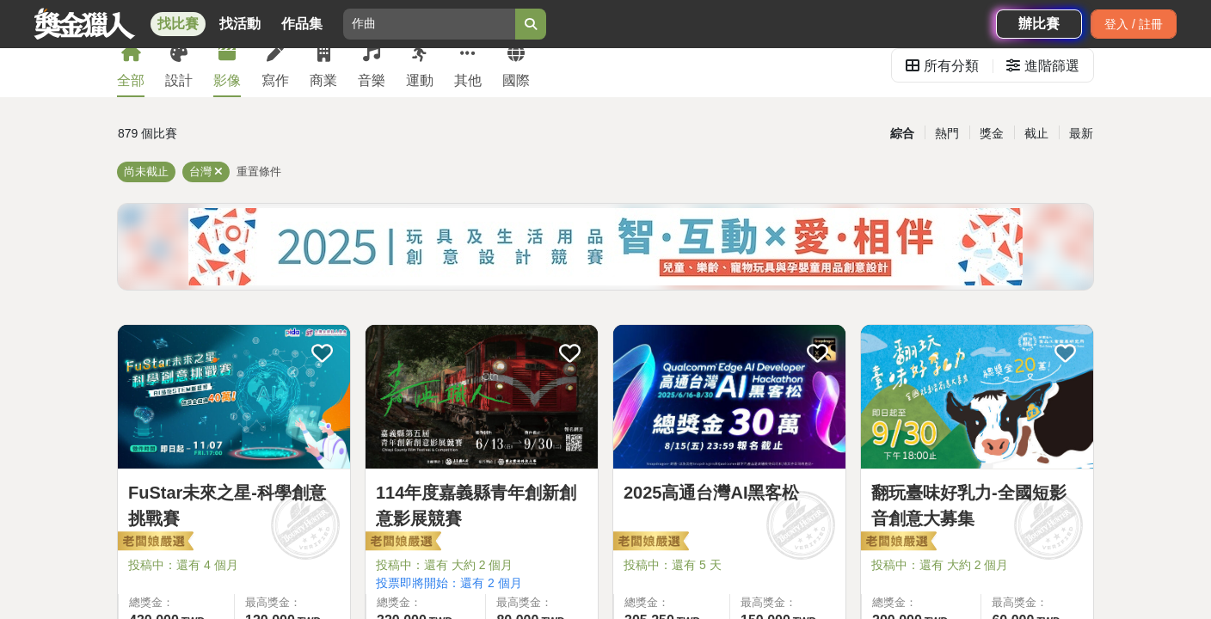
click at [228, 85] on div "影像" at bounding box center [227, 81] width 28 height 21
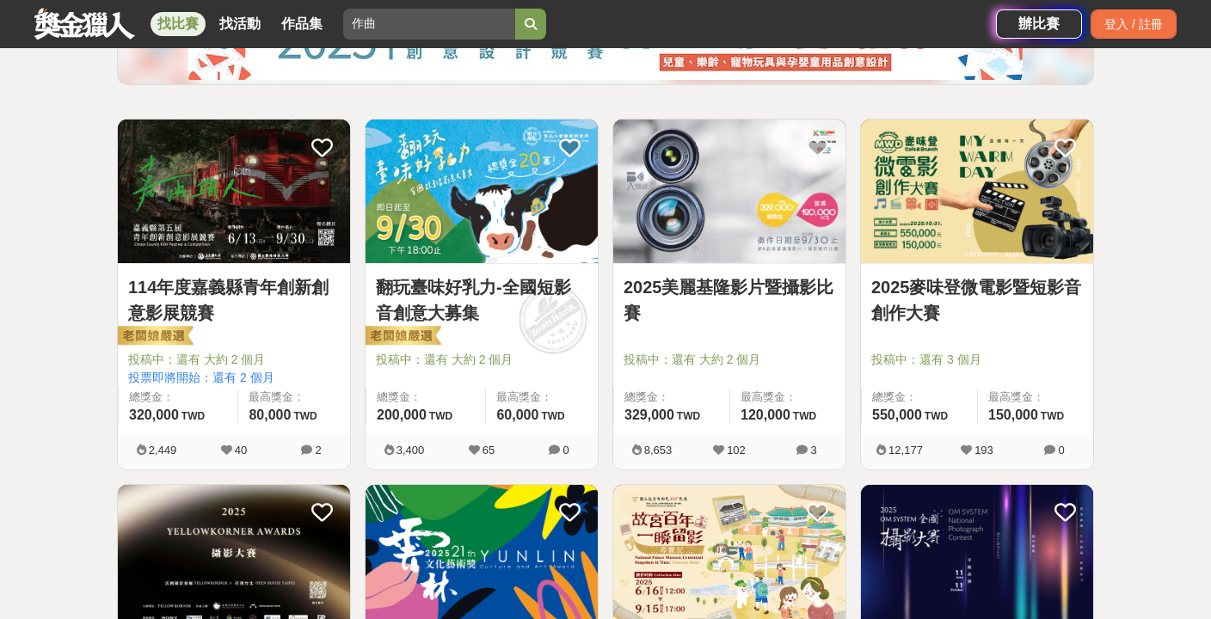
scroll to position [258, 0]
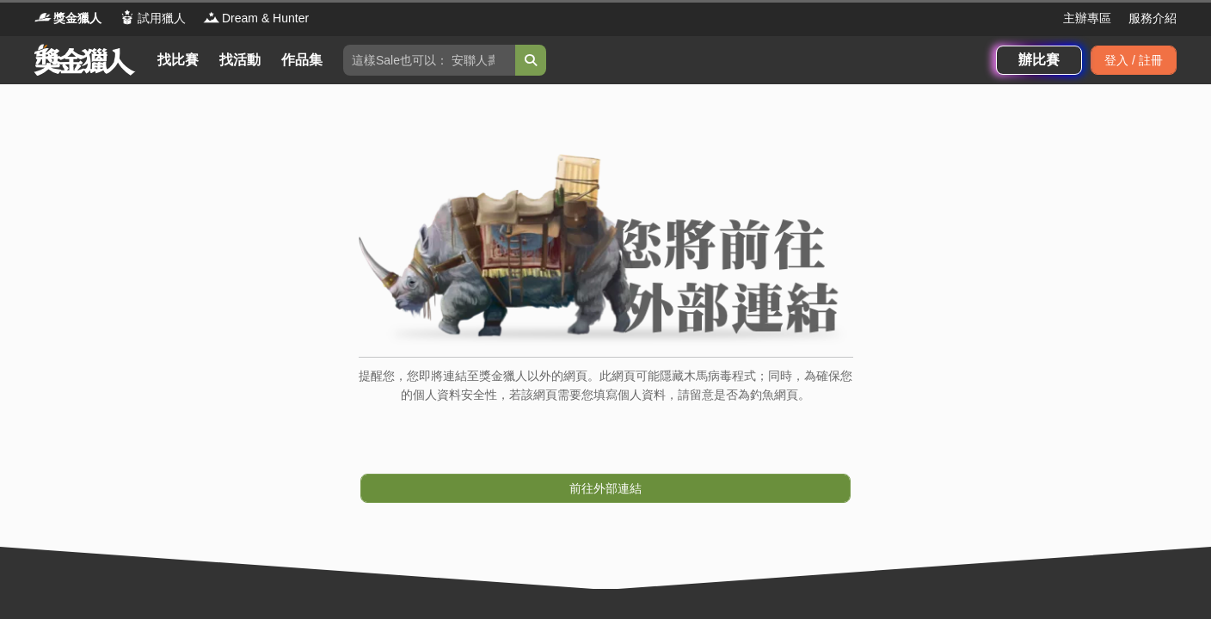
click at [633, 481] on div "提醒您，您即將連結至獎金獵人以外的網頁。此網頁可能隱藏木馬病毒程式；同時，為確保您的個人資料安全性，若該網頁需要您填寫個人資料，請留意是否為釣魚網頁。 前往外…" at bounding box center [605, 336] width 1211 height 505
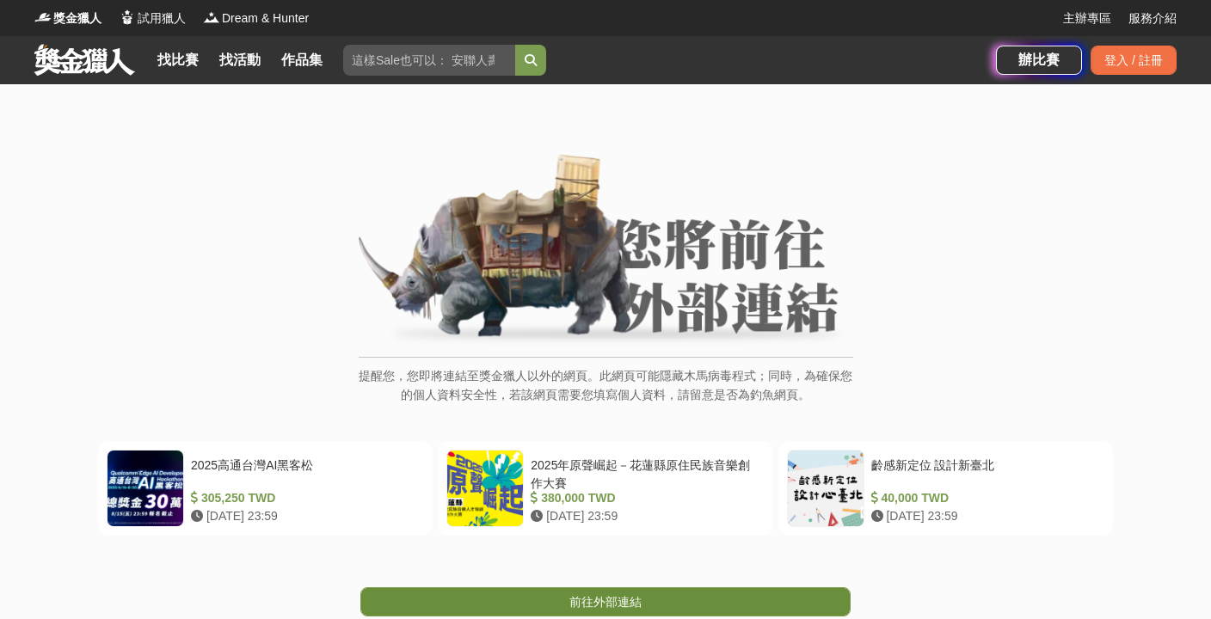
click at [620, 603] on span "前往外部連結" at bounding box center [605, 602] width 72 height 14
click at [688, 594] on link "前往外部連結" at bounding box center [605, 602] width 490 height 29
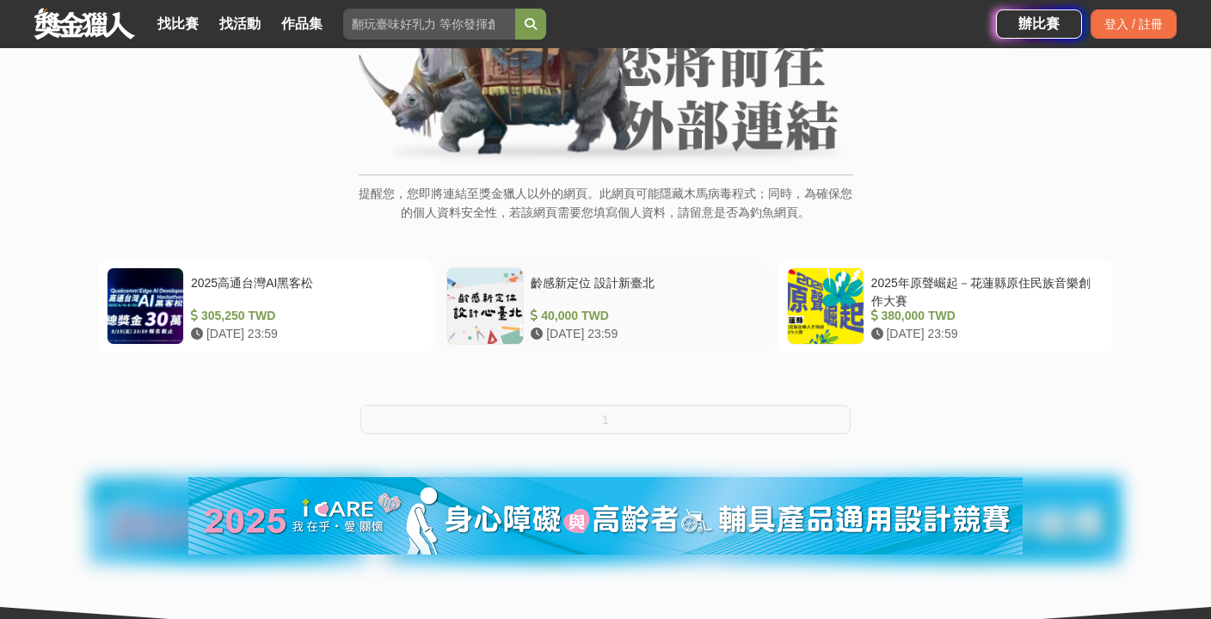
scroll to position [184, 0]
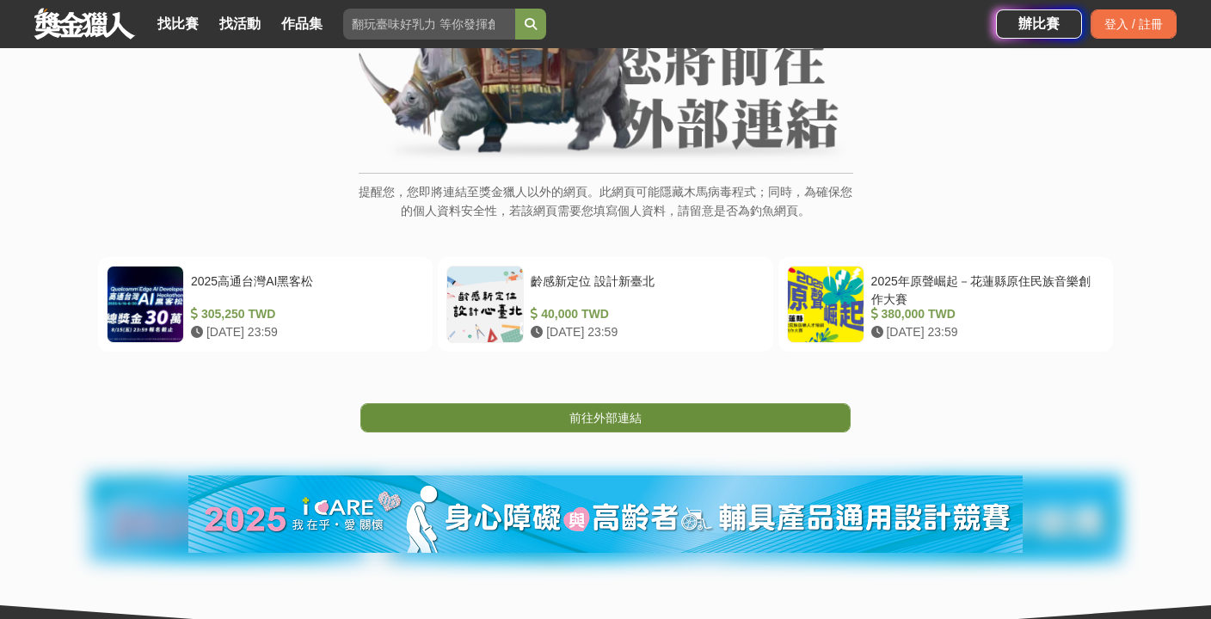
click at [699, 417] on link "前往外部連結" at bounding box center [605, 417] width 490 height 29
